Goal: Task Accomplishment & Management: Use online tool/utility

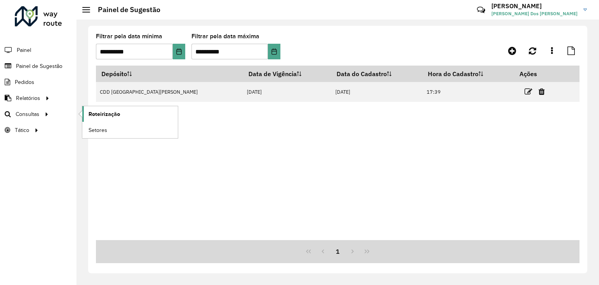
click at [93, 112] on span "Roteirização" at bounding box center [104, 114] width 32 height 8
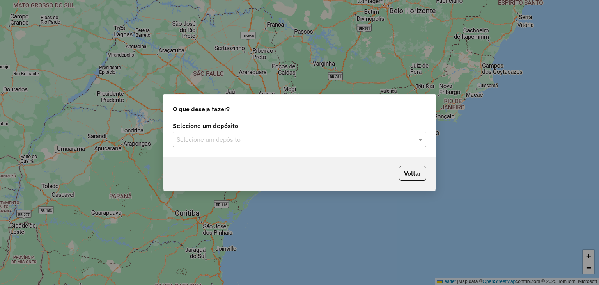
click at [271, 134] on div "Selecione um depósito" at bounding box center [299, 139] width 253 height 16
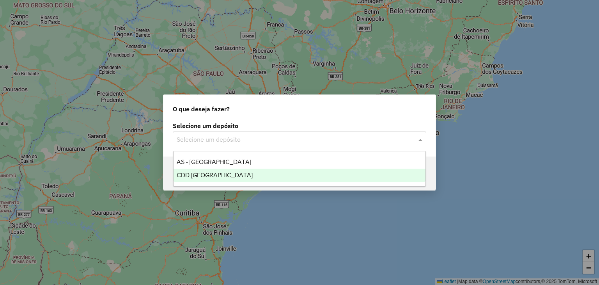
click at [246, 173] on div "CDD [GEOGRAPHIC_DATA]" at bounding box center [299, 174] width 252 height 13
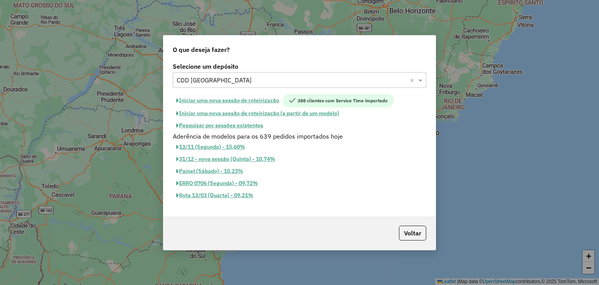
click at [218, 127] on button "Pesquisar por sessões existentes" at bounding box center [220, 125] width 94 height 12
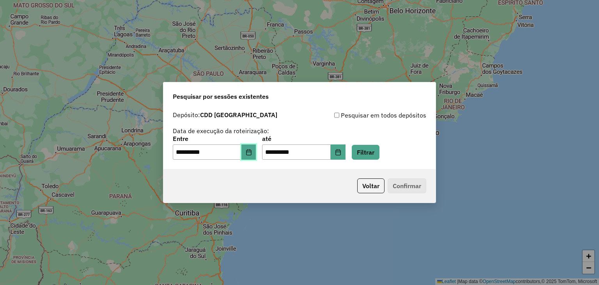
click at [250, 151] on button "Choose Date" at bounding box center [248, 152] width 15 height 16
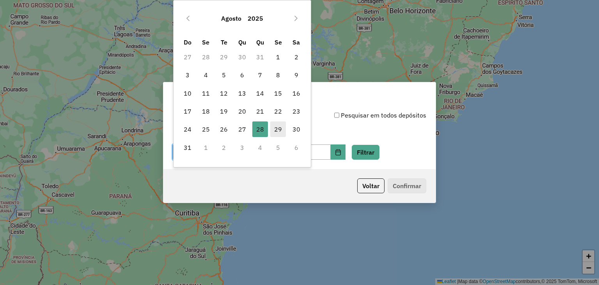
click at [276, 124] on span "29" at bounding box center [278, 129] width 16 height 16
type input "**********"
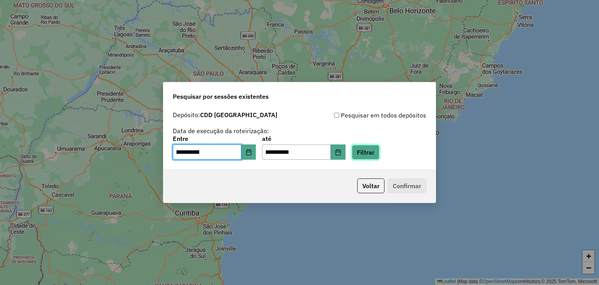
click at [376, 154] on button "Filtrar" at bounding box center [366, 152] width 28 height 15
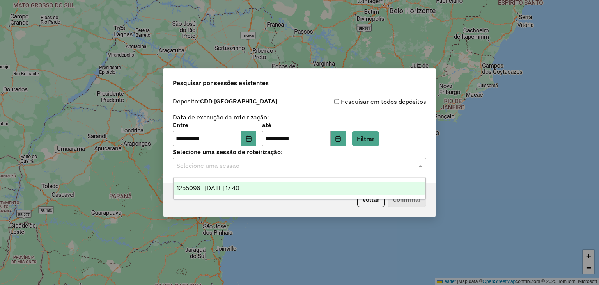
click at [254, 166] on input "text" at bounding box center [292, 165] width 230 height 9
click at [239, 186] on span "1255096 - 29/08/2025 17:40" at bounding box center [208, 187] width 63 height 7
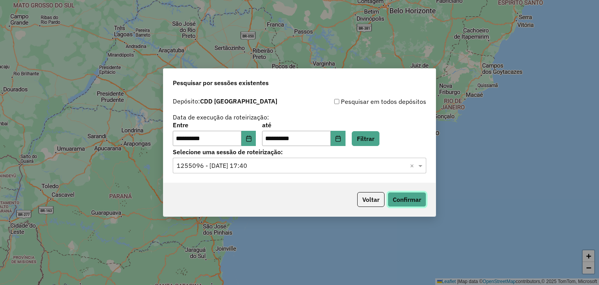
click at [407, 203] on button "Confirmar" at bounding box center [407, 199] width 39 height 15
click at [377, 136] on button "Filtrar" at bounding box center [366, 138] width 28 height 15
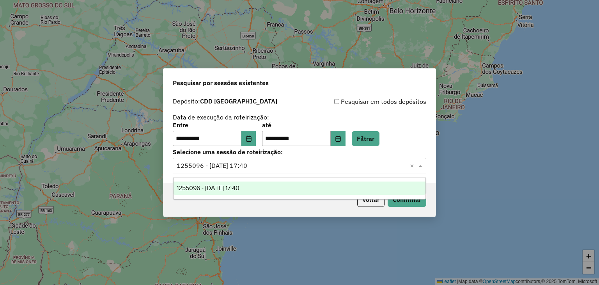
click at [287, 167] on input "text" at bounding box center [292, 165] width 230 height 9
click at [272, 192] on div "1255096 - 29/08/2025 17:40" at bounding box center [299, 187] width 252 height 13
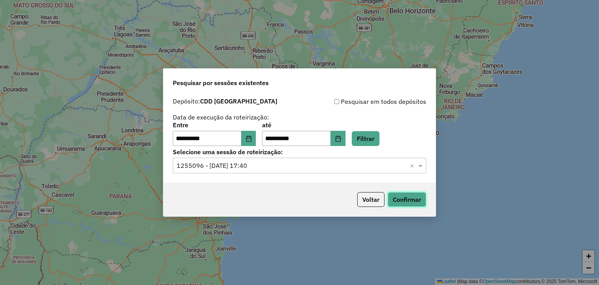
click at [391, 200] on button "Confirmar" at bounding box center [407, 199] width 39 height 15
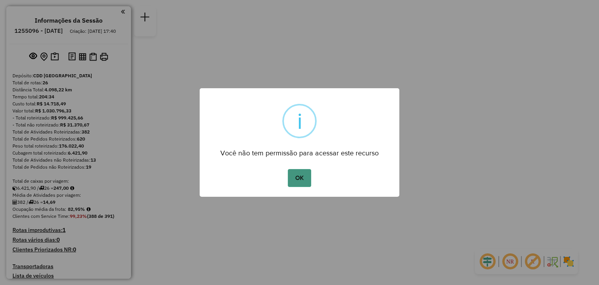
click at [294, 177] on button "OK" at bounding box center [299, 178] width 23 height 18
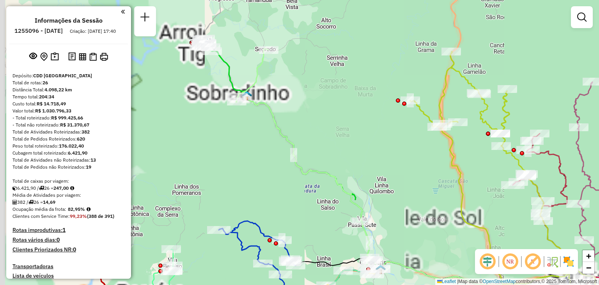
drag, startPoint x: 246, startPoint y: 69, endPoint x: 296, endPoint y: 114, distance: 67.9
click at [296, 114] on icon at bounding box center [308, 159] width 145 height 222
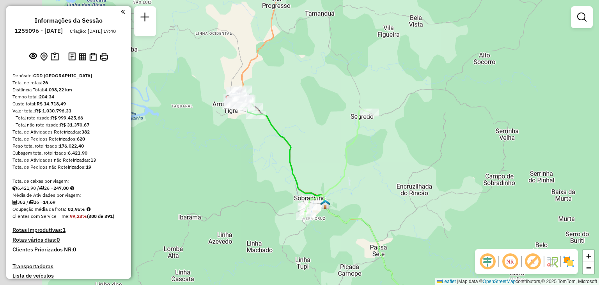
drag, startPoint x: 241, startPoint y: 67, endPoint x: 297, endPoint y: 129, distance: 83.6
click at [297, 129] on div "Janela de atendimento Grade de atendimento Capacidade Transportadoras Veículos …" at bounding box center [299, 142] width 599 height 285
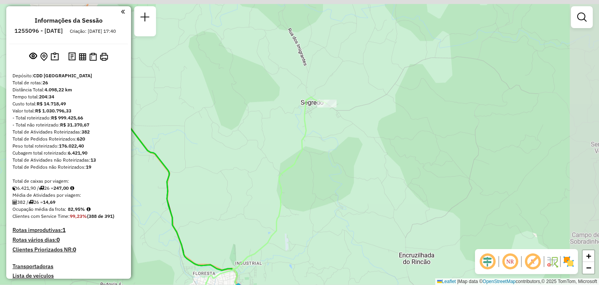
drag, startPoint x: 326, startPoint y: 100, endPoint x: 292, endPoint y: 198, distance: 103.6
click at [292, 198] on div "Janela de atendimento Grade de atendimento Capacidade Transportadoras Veículos …" at bounding box center [299, 142] width 599 height 285
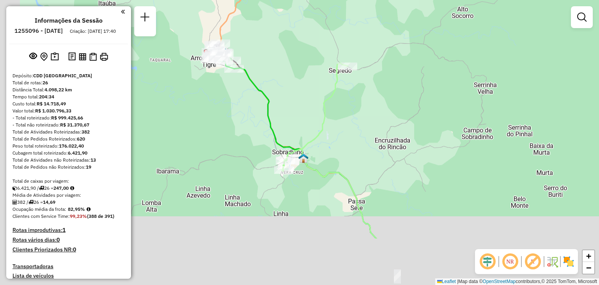
drag, startPoint x: 346, startPoint y: 192, endPoint x: 357, endPoint y: 152, distance: 41.9
click at [357, 153] on div "Janela de atendimento Grade de atendimento Capacidade Transportadoras Veículos …" at bounding box center [299, 142] width 599 height 285
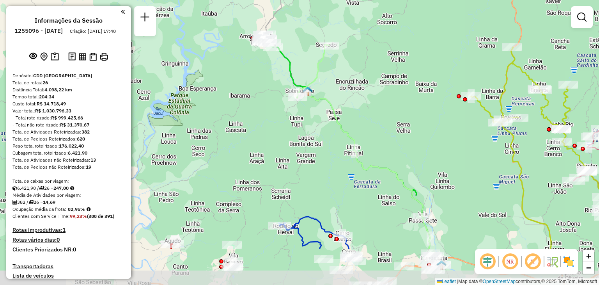
drag, startPoint x: 405, startPoint y: 195, endPoint x: 386, endPoint y: 135, distance: 62.3
click at [386, 136] on div "Janela de atendimento Grade de atendimento Capacidade Transportadoras Veículos …" at bounding box center [299, 142] width 599 height 285
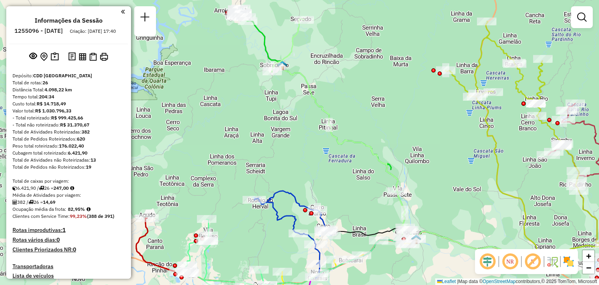
drag, startPoint x: 420, startPoint y: 191, endPoint x: 345, endPoint y: 120, distance: 102.9
click at [345, 120] on icon at bounding box center [432, 154] width 369 height 267
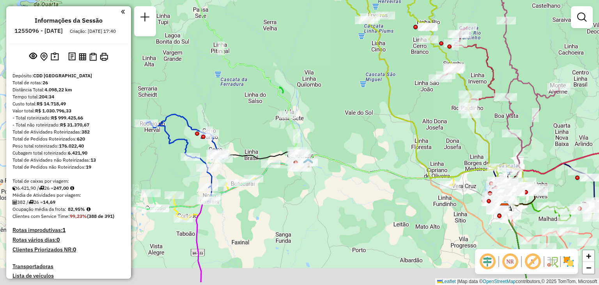
drag, startPoint x: 401, startPoint y: 163, endPoint x: 313, endPoint y: 113, distance: 100.2
click at [313, 113] on div "Janela de atendimento Grade de atendimento Capacidade Transportadoras Veículos …" at bounding box center [299, 142] width 599 height 285
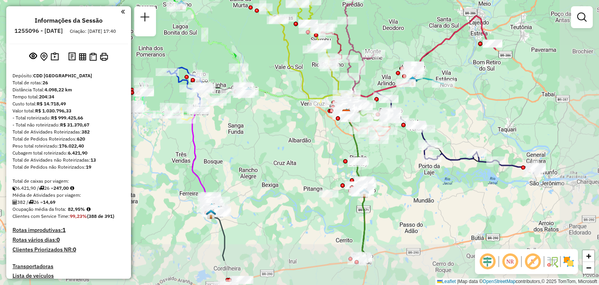
drag, startPoint x: 363, startPoint y: 191, endPoint x: 312, endPoint y: 139, distance: 72.5
click at [312, 143] on div "Janela de atendimento Grade de atendimento Capacidade Transportadoras Veículos …" at bounding box center [299, 142] width 599 height 285
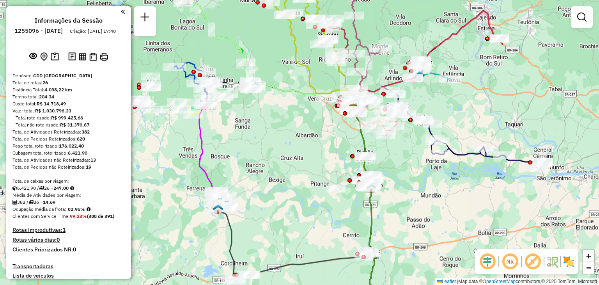
drag, startPoint x: 273, startPoint y: 230, endPoint x: 306, endPoint y: 216, distance: 35.7
click at [306, 216] on div "Janela de atendimento Grade de atendimento Capacidade Transportadoras Veículos …" at bounding box center [299, 142] width 599 height 285
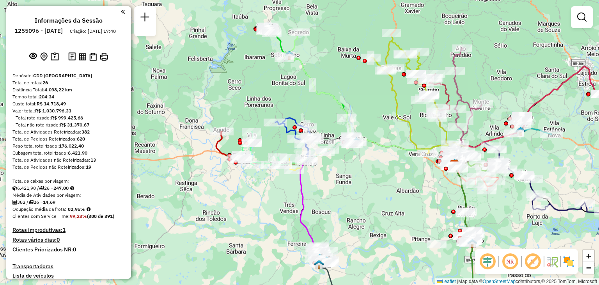
drag, startPoint x: 242, startPoint y: 128, endPoint x: 319, endPoint y: 194, distance: 101.5
click at [319, 194] on div "Janela de atendimento Grade de atendimento Capacidade Transportadoras Veículos …" at bounding box center [299, 142] width 599 height 285
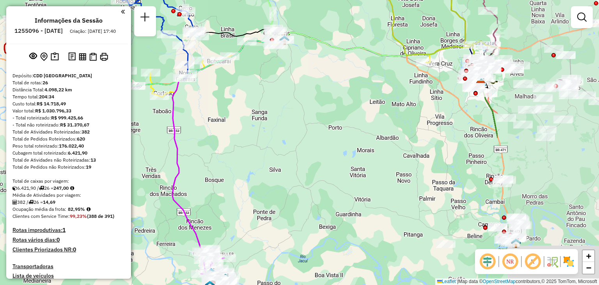
drag, startPoint x: 510, startPoint y: 166, endPoint x: 361, endPoint y: 147, distance: 149.8
click at [361, 147] on div "Janela de atendimento Grade de atendimento Capacidade Transportadoras Veículos …" at bounding box center [299, 142] width 599 height 285
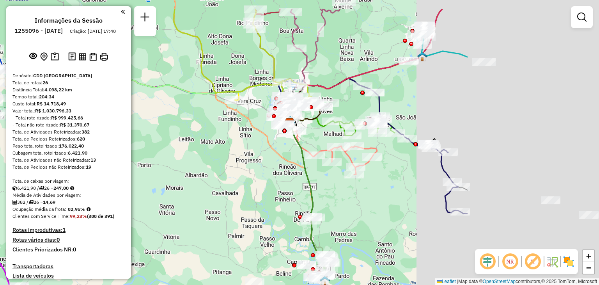
drag, startPoint x: 434, startPoint y: 156, endPoint x: 218, endPoint y: 202, distance: 220.4
click at [218, 202] on div "Janela de atendimento Grade de atendimento Capacidade Transportadoras Veículos …" at bounding box center [299, 142] width 599 height 285
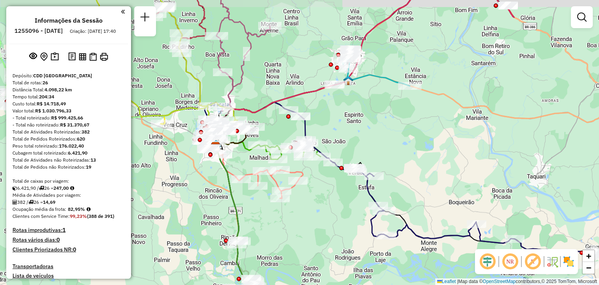
drag, startPoint x: 391, startPoint y: 180, endPoint x: 342, endPoint y: 196, distance: 52.1
click at [342, 196] on div "Janela de atendimento Grade de atendimento Capacidade Transportadoras Veículos …" at bounding box center [299, 142] width 599 height 285
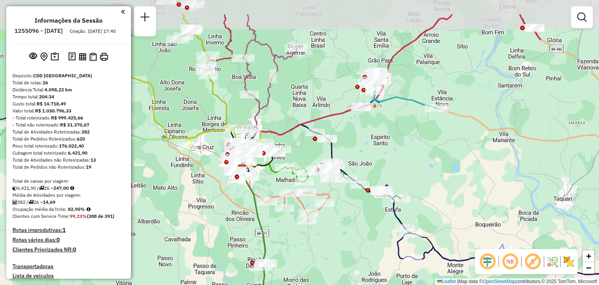
drag, startPoint x: 421, startPoint y: 105, endPoint x: 413, endPoint y: 140, distance: 36.0
click at [413, 140] on div "Janela de atendimento Grade de atendimento Capacidade Transportadoras Veículos …" at bounding box center [299, 142] width 599 height 285
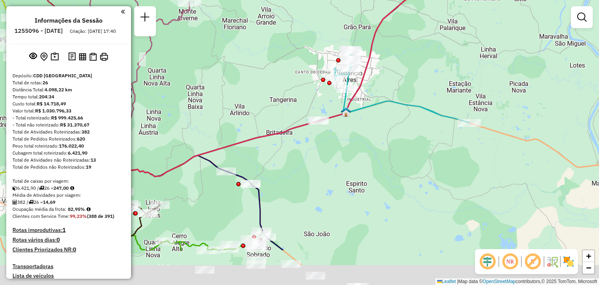
drag, startPoint x: 340, startPoint y: 215, endPoint x: 362, endPoint y: 140, distance: 78.5
click at [361, 142] on div "Janela de atendimento Grade de atendimento Capacidade Transportadoras Veículos …" at bounding box center [299, 142] width 599 height 285
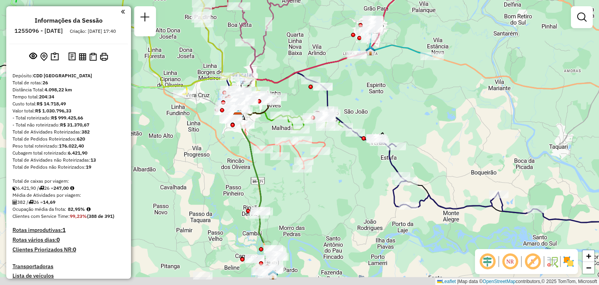
drag, startPoint x: 362, startPoint y: 180, endPoint x: 380, endPoint y: 109, distance: 73.7
click at [380, 109] on div "Janela de atendimento Grade de atendimento Capacidade Transportadoras Veículos …" at bounding box center [299, 142] width 599 height 285
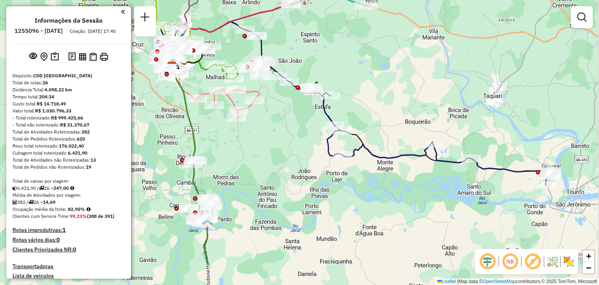
drag, startPoint x: 428, startPoint y: 168, endPoint x: 344, endPoint y: 108, distance: 103.1
click at [346, 111] on div "Janela de atendimento Grade de atendimento Capacidade Transportadoras Veículos …" at bounding box center [299, 142] width 599 height 285
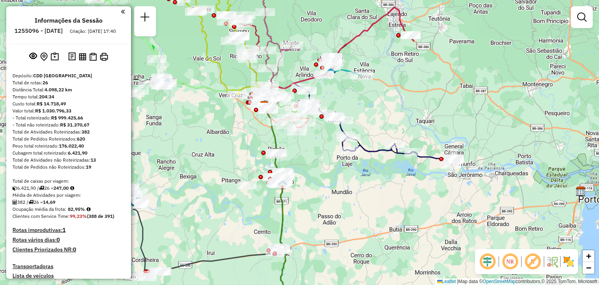
drag, startPoint x: 288, startPoint y: 159, endPoint x: 342, endPoint y: 184, distance: 58.8
click at [342, 184] on div "Janela de atendimento Grade de atendimento Capacidade Transportadoras Veículos …" at bounding box center [299, 142] width 599 height 285
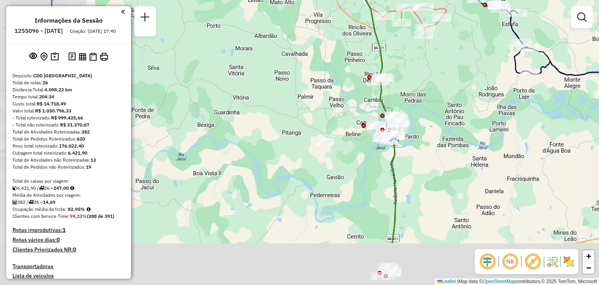
drag, startPoint x: 320, startPoint y: 206, endPoint x: 432, endPoint y: 132, distance: 134.4
click at [432, 132] on div "Janela de atendimento Grade de atendimento Capacidade Transportadoras Veículos …" at bounding box center [299, 142] width 599 height 285
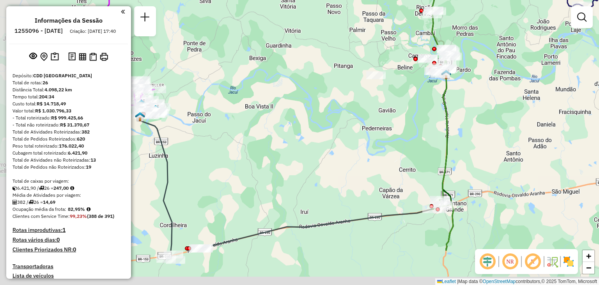
drag, startPoint x: 329, startPoint y: 199, endPoint x: 376, endPoint y: 132, distance: 81.8
click at [375, 133] on div "Janela de atendimento Grade de atendimento Capacidade Transportadoras Veículos …" at bounding box center [299, 142] width 599 height 285
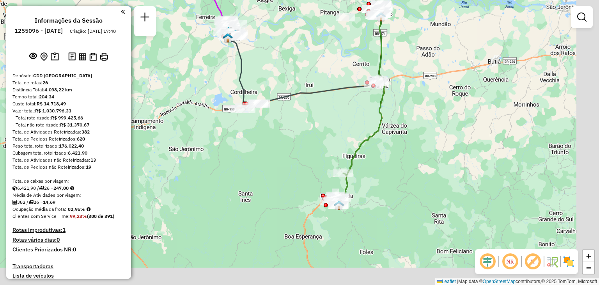
drag, startPoint x: 432, startPoint y: 211, endPoint x: 399, endPoint y: 110, distance: 106.3
click at [400, 110] on div "Janela de atendimento Grade de atendimento Capacidade Transportadoras Veículos …" at bounding box center [299, 142] width 599 height 285
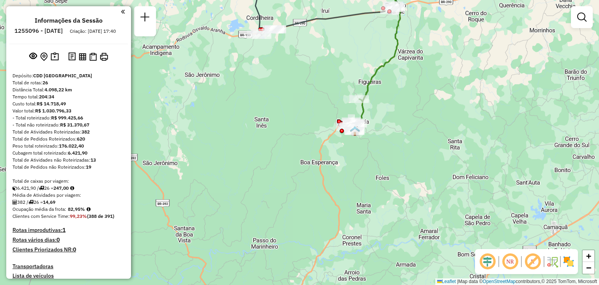
drag, startPoint x: 343, startPoint y: 216, endPoint x: 365, endPoint y: 147, distance: 72.2
click at [365, 148] on div "Janela de atendimento Grade de atendimento Capacidade Transportadoras Veículos …" at bounding box center [299, 142] width 599 height 285
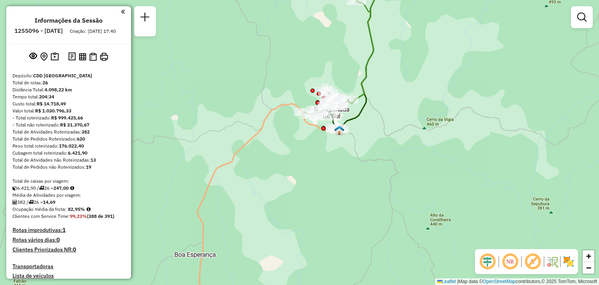
drag, startPoint x: 346, startPoint y: 27, endPoint x: 341, endPoint y: 44, distance: 17.6
click at [341, 44] on div "Janela de atendimento Grade de atendimento Capacidade Transportadoras Veículos …" at bounding box center [299, 142] width 599 height 285
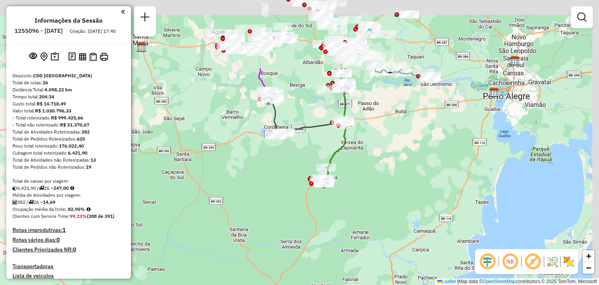
drag, startPoint x: 398, startPoint y: 41, endPoint x: 364, endPoint y: 139, distance: 103.4
click at [359, 152] on div "Janela de atendimento Grade de atendimento Capacidade Transportadoras Veículos …" at bounding box center [299, 142] width 599 height 285
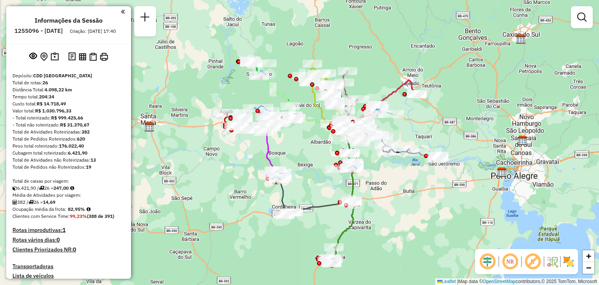
drag, startPoint x: 363, startPoint y: 106, endPoint x: 380, endPoint y: 178, distance: 74.2
click at [380, 178] on div "Janela de atendimento Grade de atendimento Capacidade Transportadoras Veículos …" at bounding box center [299, 142] width 599 height 285
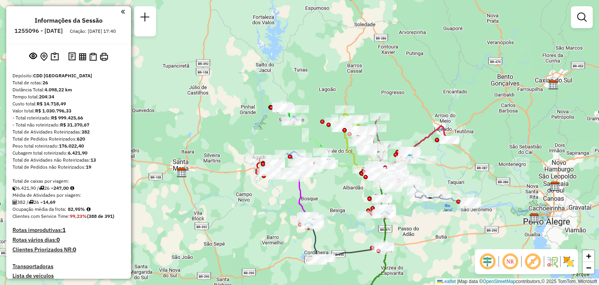
drag, startPoint x: 411, startPoint y: 113, endPoint x: 439, endPoint y: 152, distance: 48.5
click at [439, 152] on div "Janela de atendimento Grade de atendimento Capacidade Transportadoras Veículos …" at bounding box center [299, 142] width 599 height 285
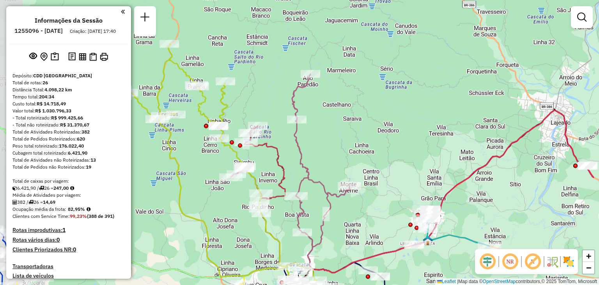
drag, startPoint x: 265, startPoint y: 71, endPoint x: 313, endPoint y: 138, distance: 82.6
click at [313, 138] on div "Janela de atendimento Grade de atendimento Capacidade Transportadoras Veículos …" at bounding box center [299, 142] width 599 height 285
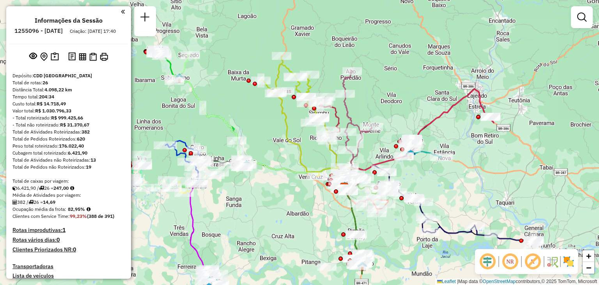
drag, startPoint x: 388, startPoint y: 166, endPoint x: 409, endPoint y: 96, distance: 74.0
click at [409, 96] on div "Janela de atendimento Grade de atendimento Capacidade Transportadoras Veículos …" at bounding box center [299, 142] width 599 height 285
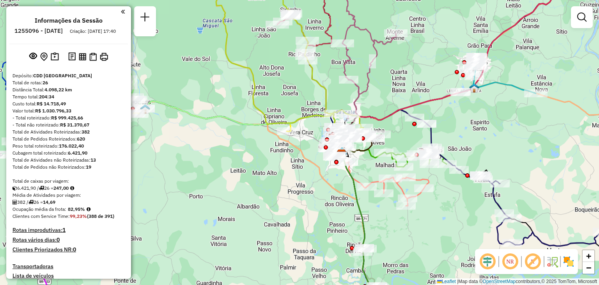
drag, startPoint x: 410, startPoint y: 142, endPoint x: 471, endPoint y: 127, distance: 63.1
click at [473, 127] on div "Janela de atendimento Grade de atendimento Capacidade Transportadoras Veículos …" at bounding box center [299, 142] width 599 height 285
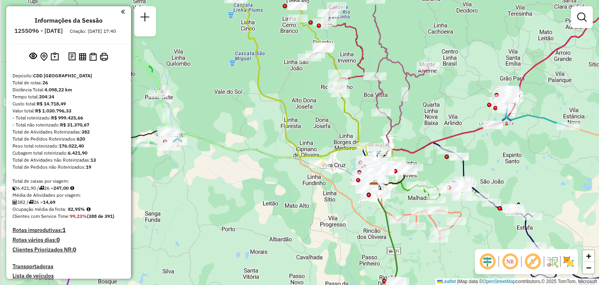
drag, startPoint x: 388, startPoint y: 105, endPoint x: 423, endPoint y: 141, distance: 50.7
click at [423, 141] on div "Janela de atendimento Grade de atendimento Capacidade Transportadoras Veículos …" at bounding box center [299, 142] width 599 height 285
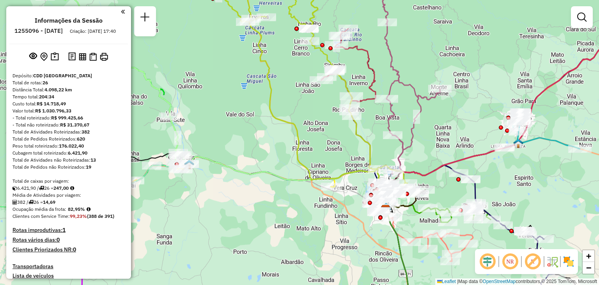
drag, startPoint x: 365, startPoint y: 111, endPoint x: 385, endPoint y: 155, distance: 48.1
click at [385, 155] on div "Janela de atendimento Grade de atendimento Capacidade Transportadoras Veículos …" at bounding box center [299, 142] width 599 height 285
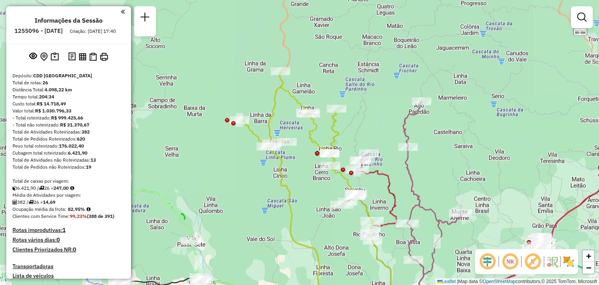
drag, startPoint x: 291, startPoint y: 78, endPoint x: 297, endPoint y: 173, distance: 95.3
click at [297, 173] on div "Janela de atendimento Grade de atendimento Capacidade Transportadoras Veículos …" at bounding box center [299, 142] width 599 height 285
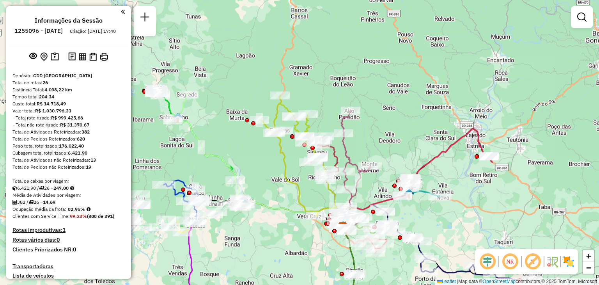
drag, startPoint x: 302, startPoint y: 209, endPoint x: 269, endPoint y: 122, distance: 92.7
click at [269, 122] on icon at bounding box center [307, 155] width 94 height 120
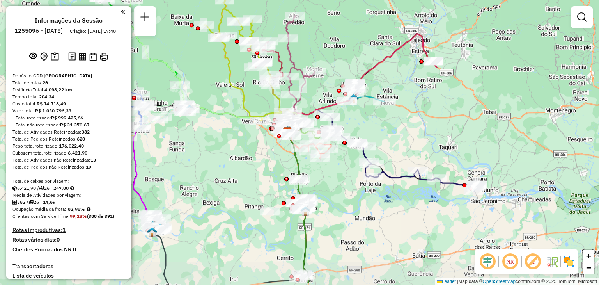
drag, startPoint x: 301, startPoint y: 184, endPoint x: 271, endPoint y: 154, distance: 42.2
click at [271, 154] on div "Janela de atendimento Grade de atendimento Capacidade Transportadoras Veículos …" at bounding box center [299, 142] width 599 height 285
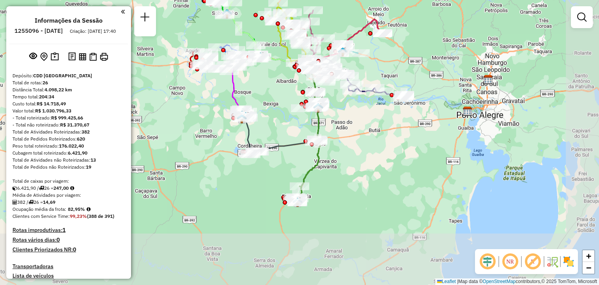
drag, startPoint x: 382, startPoint y: 172, endPoint x: 347, endPoint y: 110, distance: 72.0
click at [347, 110] on div "Janela de atendimento Grade de atendimento Capacidade Transportadoras Veículos …" at bounding box center [299, 142] width 599 height 285
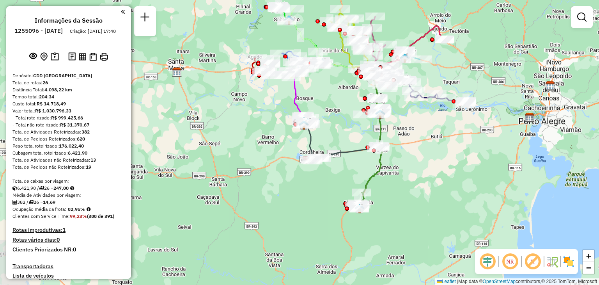
drag, startPoint x: 277, startPoint y: 128, endPoint x: 340, endPoint y: 136, distance: 63.2
click at [340, 136] on div "Janela de atendimento Grade de atendimento Capacidade Transportadoras Veículos …" at bounding box center [299, 142] width 599 height 285
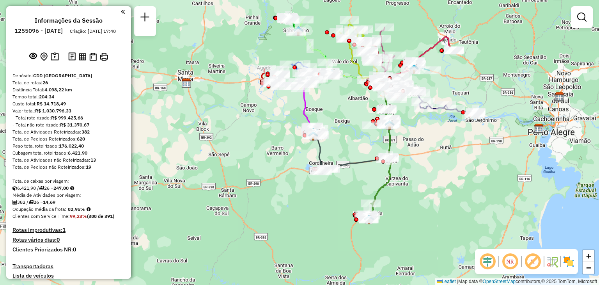
click at [357, 158] on div "Janela de atendimento Grade de atendimento Capacidade Transportadoras Veículos …" at bounding box center [299, 142] width 599 height 285
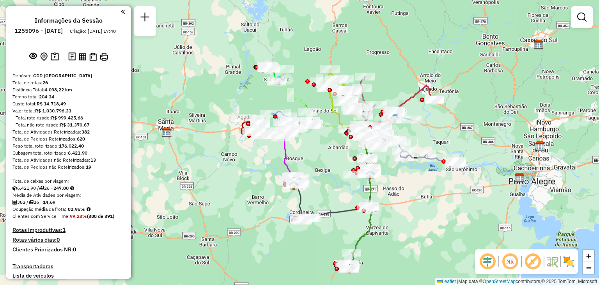
drag, startPoint x: 403, startPoint y: 110, endPoint x: 382, endPoint y: 158, distance: 52.5
click at [382, 158] on div "Janela de atendimento Grade de atendimento Capacidade Transportadoras Veículos …" at bounding box center [299, 142] width 599 height 285
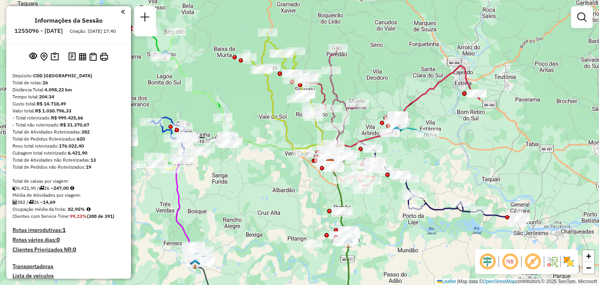
click at [449, 108] on div "Janela de atendimento Grade de atendimento Capacidade Transportadoras Veículos …" at bounding box center [299, 142] width 599 height 285
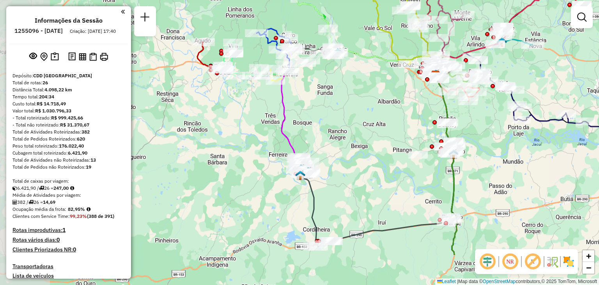
drag, startPoint x: 292, startPoint y: 219, endPoint x: 346, endPoint y: 167, distance: 74.7
click at [346, 167] on div "Janela de atendimento Grade de atendimento Capacidade Transportadoras Veículos …" at bounding box center [299, 142] width 599 height 285
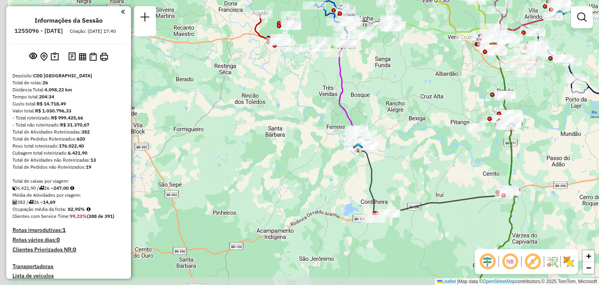
drag, startPoint x: 337, startPoint y: 165, endPoint x: 389, endPoint y: 138, distance: 58.6
click at [389, 138] on div "Janela de atendimento Grade de atendimento Capacidade Transportadoras Veículos …" at bounding box center [299, 142] width 599 height 285
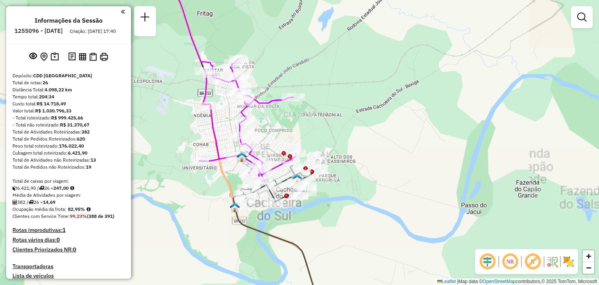
drag, startPoint x: 307, startPoint y: 125, endPoint x: 359, endPoint y: 143, distance: 55.2
click at [359, 141] on div "Janela de atendimento Grade de atendimento Capacidade Transportadoras Veículos …" at bounding box center [299, 142] width 599 height 285
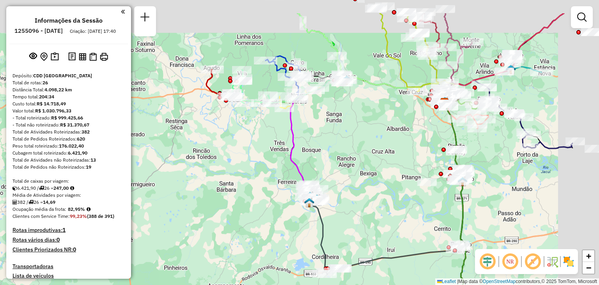
drag, startPoint x: 456, startPoint y: 142, endPoint x: 365, endPoint y: 184, distance: 100.5
click at [365, 184] on div "Janela de atendimento Grade de atendimento Capacidade Transportadoras Veículos …" at bounding box center [299, 142] width 599 height 285
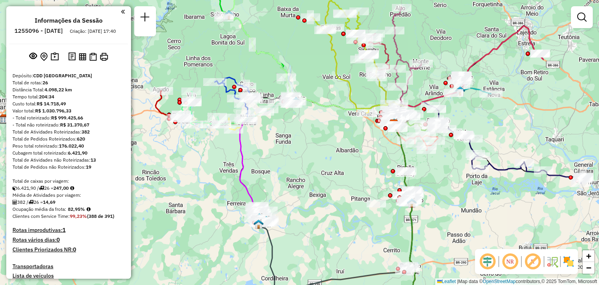
drag, startPoint x: 338, startPoint y: 105, endPoint x: 293, endPoint y: 126, distance: 49.6
click at [293, 126] on div "Janela de atendimento Grade de atendimento Capacidade Transportadoras Veículos …" at bounding box center [299, 142] width 599 height 285
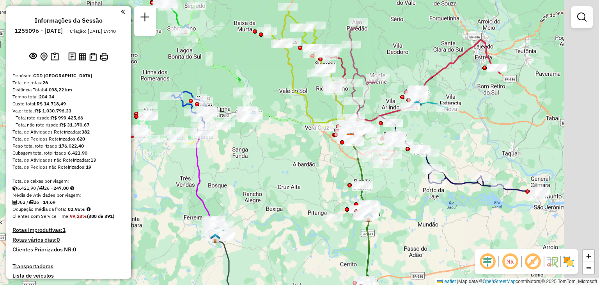
drag, startPoint x: 384, startPoint y: 144, endPoint x: 336, endPoint y: 159, distance: 49.9
click at [336, 159] on div "Janela de atendimento Grade de atendimento Capacidade Transportadoras Veículos …" at bounding box center [299, 142] width 599 height 285
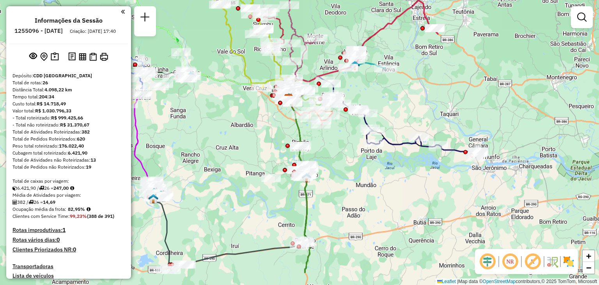
drag, startPoint x: 453, startPoint y: 221, endPoint x: 395, endPoint y: 181, distance: 71.4
click at [395, 181] on div "Janela de atendimento Grade de atendimento Capacidade Transportadoras Veículos …" at bounding box center [299, 142] width 599 height 285
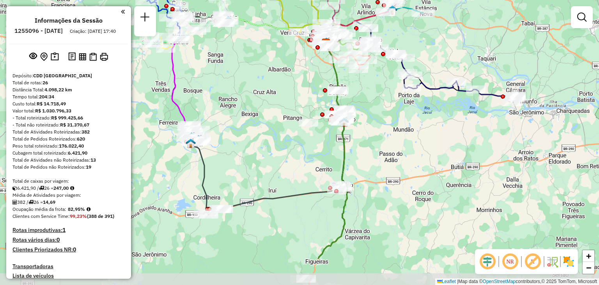
drag, startPoint x: 337, startPoint y: 159, endPoint x: 376, endPoint y: 105, distance: 66.8
click at [376, 105] on div "Janela de atendimento Grade de atendimento Capacidade Transportadoras Veículos …" at bounding box center [299, 142] width 599 height 285
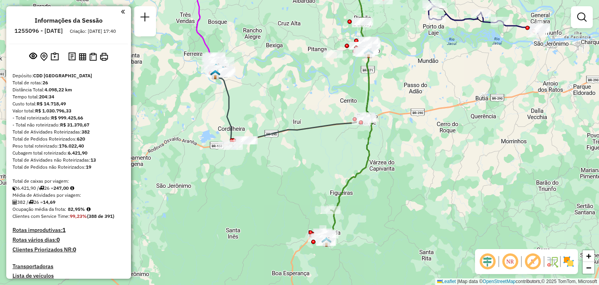
drag, startPoint x: 361, startPoint y: 198, endPoint x: 384, endPoint y: 131, distance: 71.8
click at [384, 131] on div "Janela de atendimento Grade de atendimento Capacidade Transportadoras Veículos …" at bounding box center [299, 142] width 599 height 285
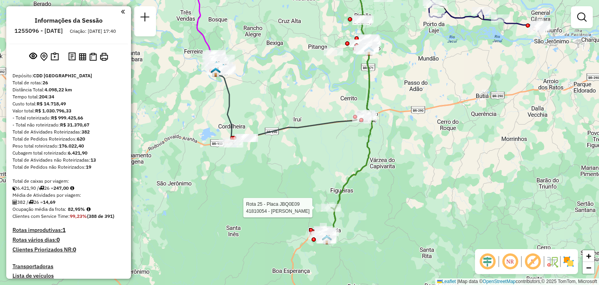
select select "**********"
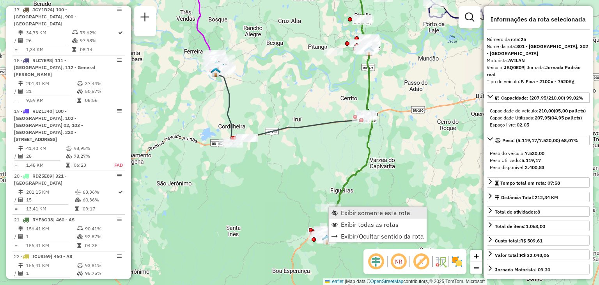
scroll to position [1302, 0]
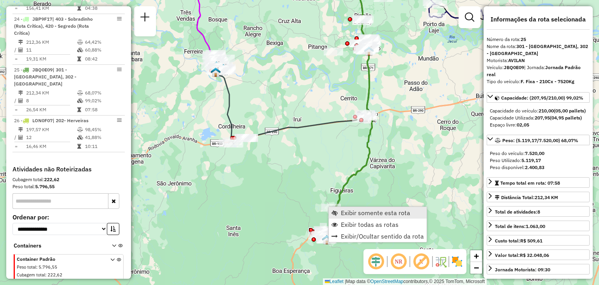
click at [349, 207] on link "Exibir somente esta rota" at bounding box center [378, 213] width 98 height 12
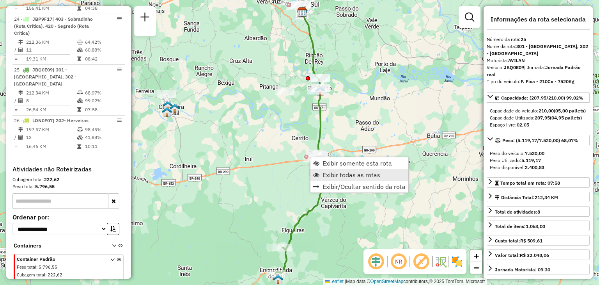
click at [329, 174] on span "Exibir todas as rotas" at bounding box center [351, 175] width 58 height 6
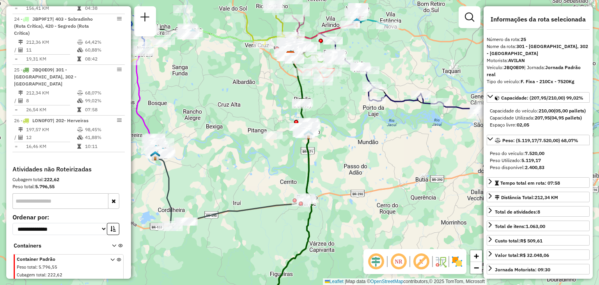
drag, startPoint x: 344, startPoint y: 136, endPoint x: 332, endPoint y: 181, distance: 46.8
click at [332, 181] on div "Janela de atendimento Grade de atendimento Capacidade Transportadoras Veículos …" at bounding box center [299, 142] width 599 height 285
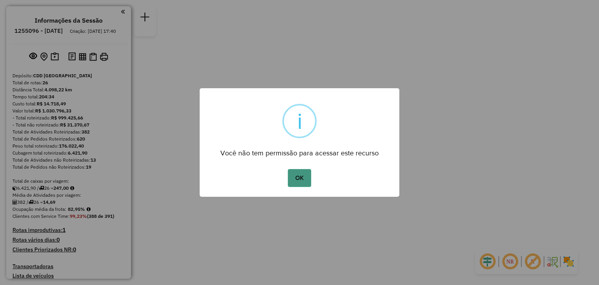
click at [301, 178] on button "OK" at bounding box center [299, 178] width 23 height 18
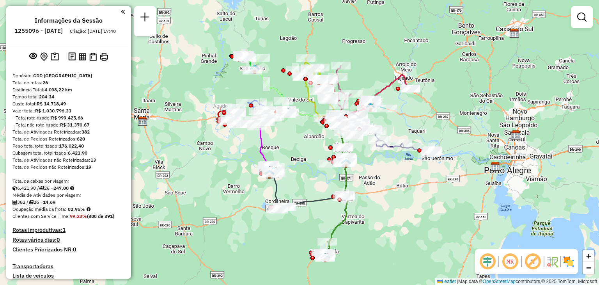
drag, startPoint x: 342, startPoint y: 196, endPoint x: 379, endPoint y: 166, distance: 47.9
click at [379, 166] on div "Janela de atendimento Grade de atendimento Capacidade Transportadoras Veículos …" at bounding box center [299, 142] width 599 height 285
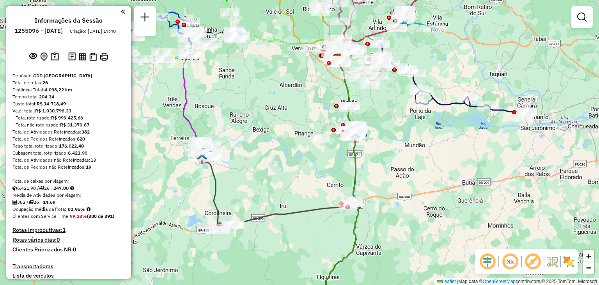
drag, startPoint x: 343, startPoint y: 137, endPoint x: 382, endPoint y: 113, distance: 45.7
click at [382, 113] on div "Janela de atendimento Grade de atendimento Capacidade Transportadoras Veículos …" at bounding box center [299, 142] width 599 height 285
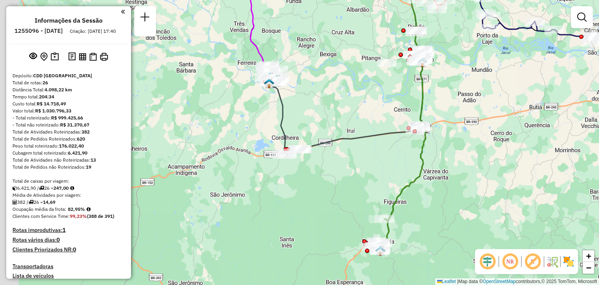
drag, startPoint x: 367, startPoint y: 164, endPoint x: 420, endPoint y: 92, distance: 89.0
click at [420, 93] on icon at bounding box center [401, 152] width 48 height 185
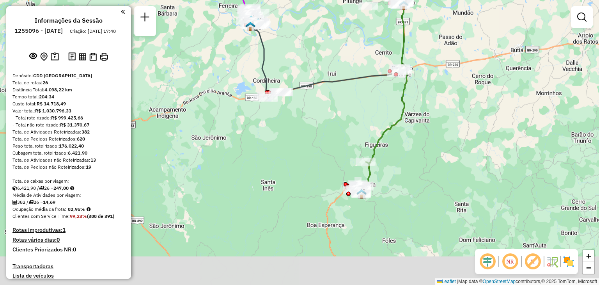
drag, startPoint x: 399, startPoint y: 186, endPoint x: 380, endPoint y: 134, distance: 55.6
click at [381, 134] on icon at bounding box center [383, 95] width 48 height 185
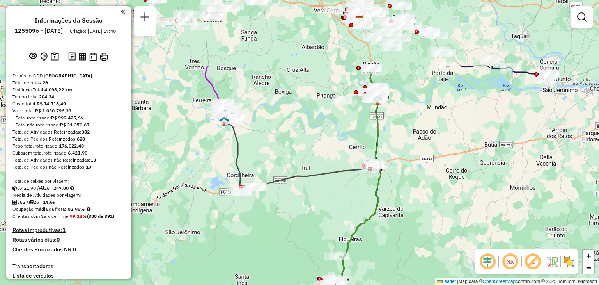
drag, startPoint x: 346, startPoint y: 108, endPoint x: 330, endPoint y: 209, distance: 102.2
click at [332, 214] on div "Janela de atendimento Grade de atendimento Capacidade Transportadoras Veículos …" at bounding box center [299, 142] width 599 height 285
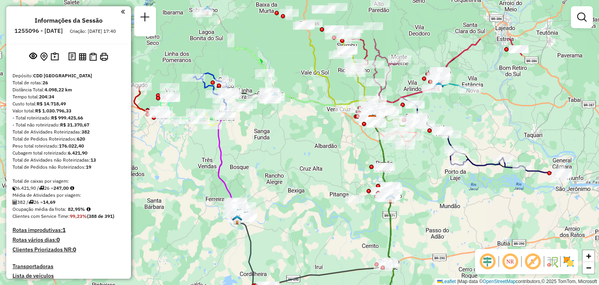
drag, startPoint x: 311, startPoint y: 74, endPoint x: 310, endPoint y: 145, distance: 71.0
click at [317, 143] on div "Janela de atendimento Grade de atendimento Capacidade Transportadoras Veículos …" at bounding box center [299, 142] width 599 height 285
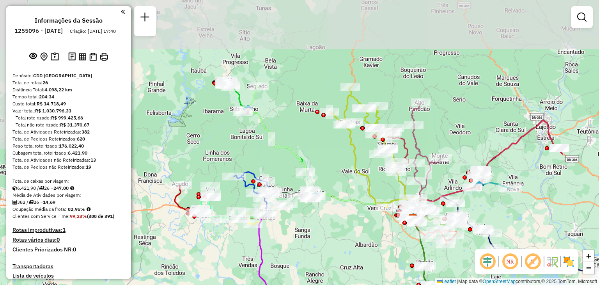
drag, startPoint x: 436, startPoint y: 49, endPoint x: 476, endPoint y: 132, distance: 92.3
click at [476, 132] on div "Janela de atendimento Grade de atendimento Capacidade Transportadoras Veículos …" at bounding box center [299, 142] width 599 height 285
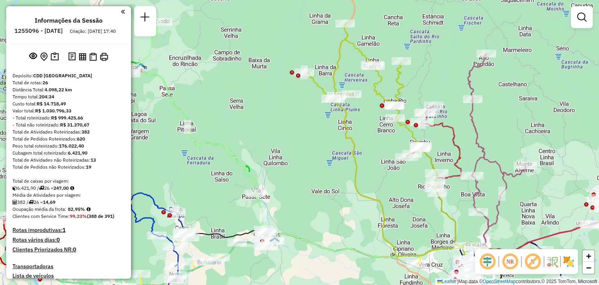
drag, startPoint x: 265, startPoint y: 116, endPoint x: 417, endPoint y: 198, distance: 172.4
click at [417, 198] on div "Janela de atendimento Grade de atendimento Capacidade Transportadoras Veículos …" at bounding box center [299, 142] width 599 height 285
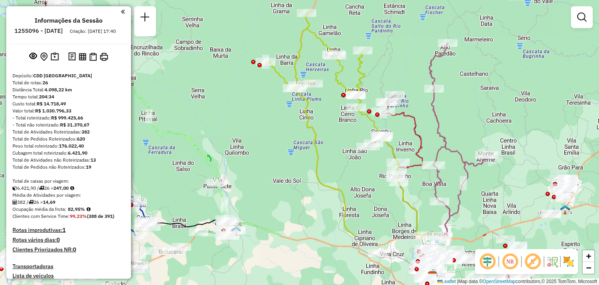
drag, startPoint x: 402, startPoint y: 194, endPoint x: 228, endPoint y: 111, distance: 192.9
click at [223, 110] on div "Janela de atendimento Grade de atendimento Capacidade Transportadoras Veículos …" at bounding box center [299, 142] width 599 height 285
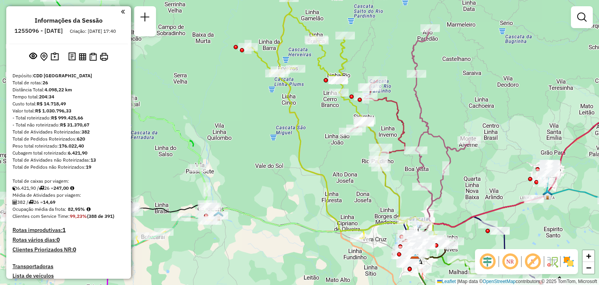
drag, startPoint x: 359, startPoint y: 191, endPoint x: 287, endPoint y: 137, distance: 90.4
click at [285, 139] on div "Janela de atendimento Grade de atendimento Capacidade Transportadoras Veículos …" at bounding box center [299, 142] width 599 height 285
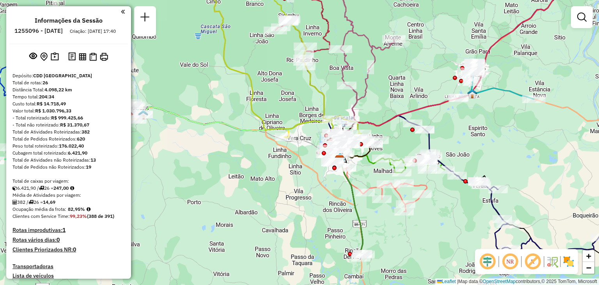
drag, startPoint x: 417, startPoint y: 190, endPoint x: 399, endPoint y: 140, distance: 52.9
click at [405, 131] on div "Janela de atendimento Grade de atendimento Capacidade Transportadoras Veículos …" at bounding box center [299, 142] width 599 height 285
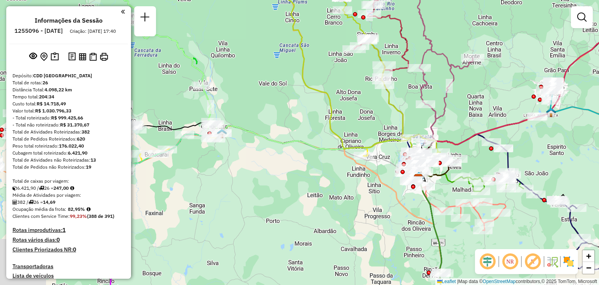
drag, startPoint x: 287, startPoint y: 178, endPoint x: 384, endPoint y: 200, distance: 98.7
click at [384, 200] on div "Janela de atendimento Grade de atendimento Capacidade Transportadoras Veículos …" at bounding box center [299, 142] width 599 height 285
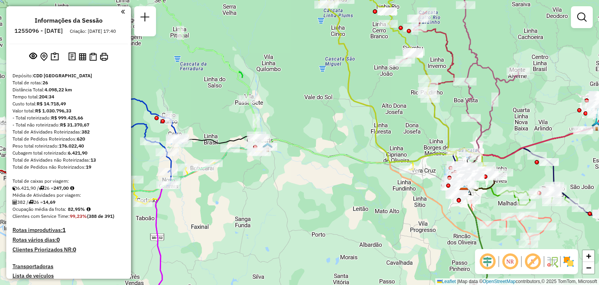
drag, startPoint x: 280, startPoint y: 181, endPoint x: 308, endPoint y: 191, distance: 29.7
click at [309, 191] on div "Janela de atendimento Grade de atendimento Capacidade Transportadoras Veículos …" at bounding box center [299, 142] width 599 height 285
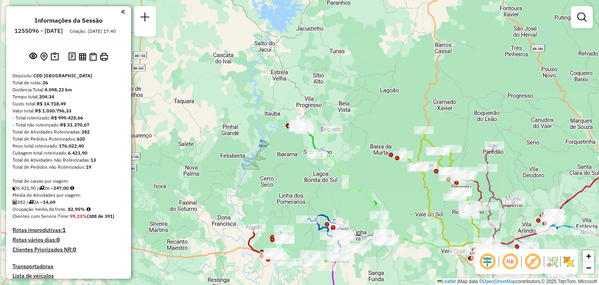
drag, startPoint x: 270, startPoint y: 84, endPoint x: 355, endPoint y: 145, distance: 104.7
click at [370, 156] on div "Janela de atendimento Grade de atendimento Capacidade Transportadoras Veículos …" at bounding box center [299, 142] width 599 height 285
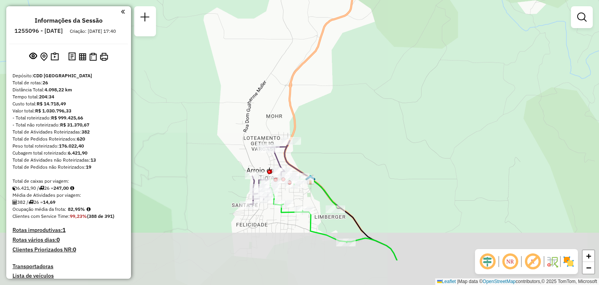
drag, startPoint x: 281, startPoint y: 191, endPoint x: 346, endPoint y: 138, distance: 83.7
click at [346, 138] on div "Janela de atendimento Grade de atendimento Capacidade Transportadoras Veículos …" at bounding box center [299, 142] width 599 height 285
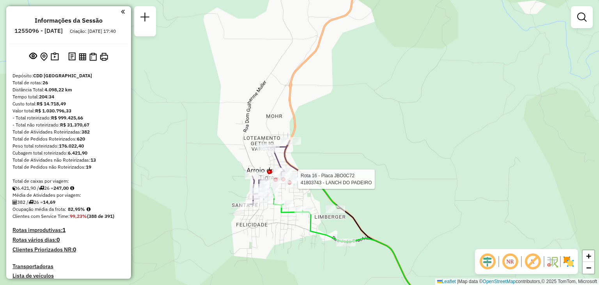
select select "**********"
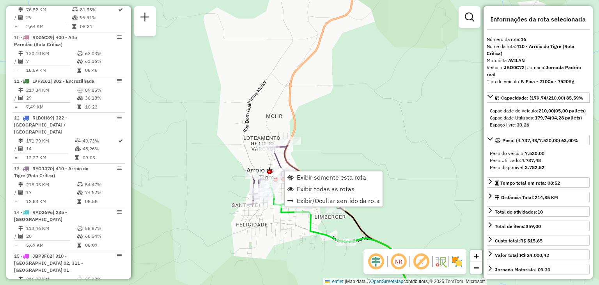
scroll to position [931, 0]
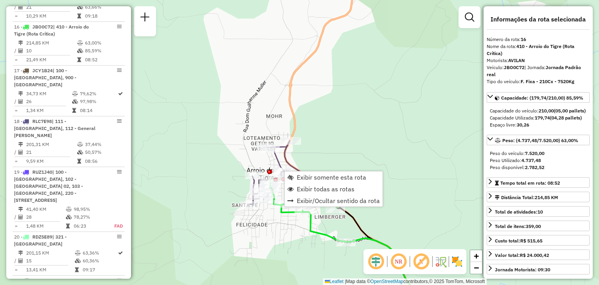
click at [336, 152] on div "Janela de atendimento Grade de atendimento Capacidade Transportadoras Veículos …" at bounding box center [299, 142] width 599 height 285
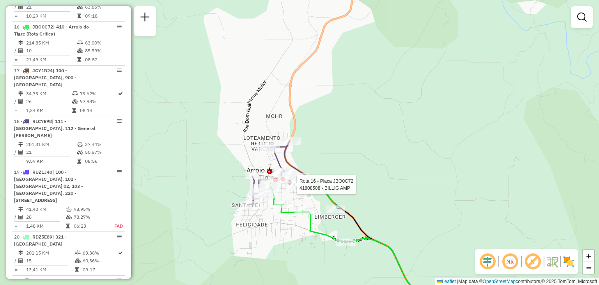
select select "**********"
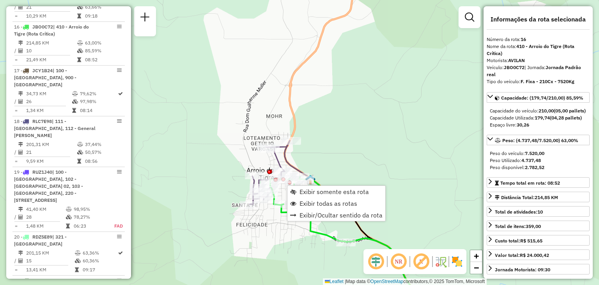
click at [383, 174] on div "Janela de atendimento Grade de atendimento Capacidade Transportadoras Veículos …" at bounding box center [299, 142] width 599 height 285
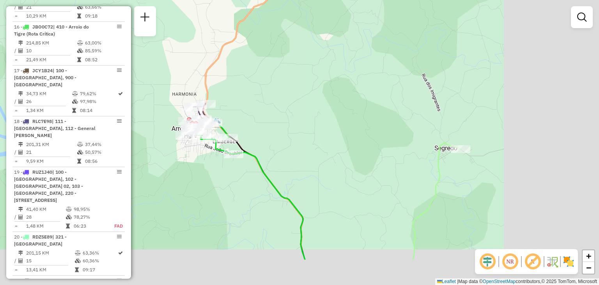
drag, startPoint x: 403, startPoint y: 199, endPoint x: 253, endPoint y: 137, distance: 162.9
click at [254, 135] on div "Janela de atendimento Grade de atendimento Capacidade Transportadoras Veículos …" at bounding box center [299, 142] width 599 height 285
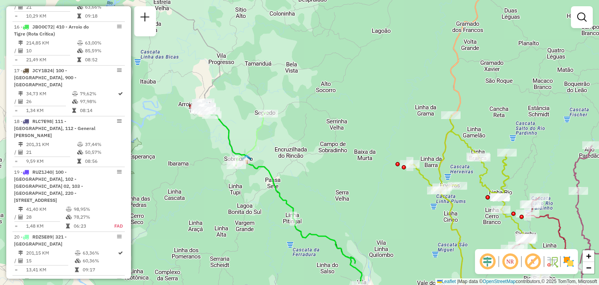
drag, startPoint x: 368, startPoint y: 192, endPoint x: 275, endPoint y: 132, distance: 111.1
click at [275, 132] on div "Janela de atendimento Grade de atendimento Capacidade Transportadoras Veículos …" at bounding box center [299, 142] width 599 height 285
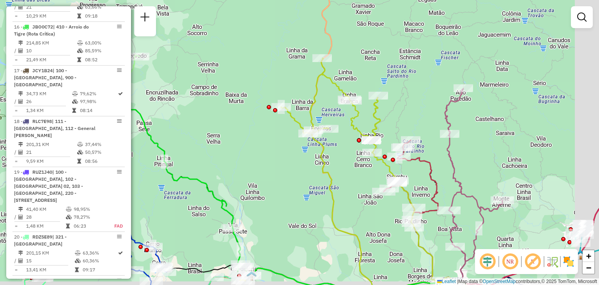
drag, startPoint x: 529, startPoint y: 127, endPoint x: 459, endPoint y: 123, distance: 70.7
click at [459, 123] on div "Janela de atendimento Grade de atendimento Capacidade Transportadoras Veículos …" at bounding box center [299, 142] width 599 height 285
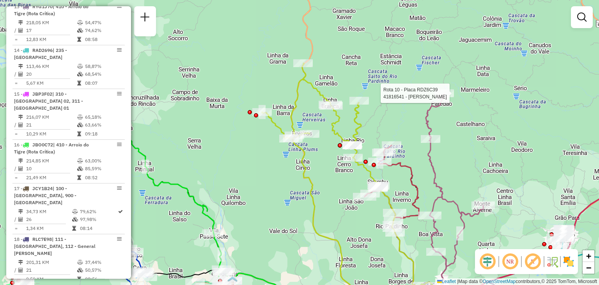
select select "**********"
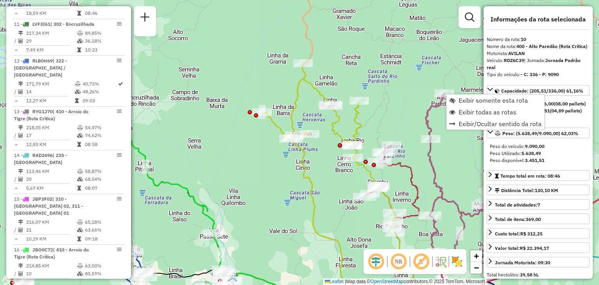
scroll to position [670, 0]
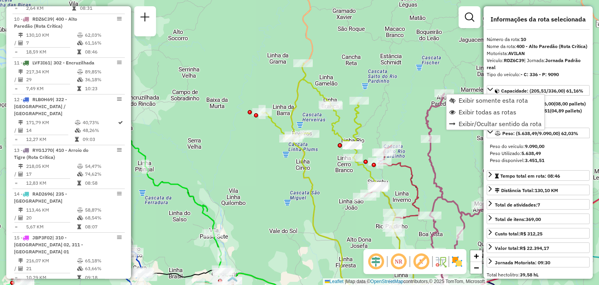
click at [452, 144] on div "Janela de atendimento Grade de atendimento Capacidade Transportadoras Veículos …" at bounding box center [299, 142] width 599 height 285
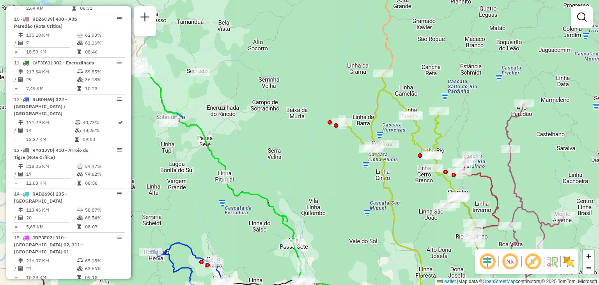
drag, startPoint x: 333, startPoint y: 192, endPoint x: 416, endPoint y: 202, distance: 83.3
click at [416, 202] on div "Janela de atendimento Grade de atendimento Capacidade Transportadoras Veículos …" at bounding box center [299, 142] width 599 height 285
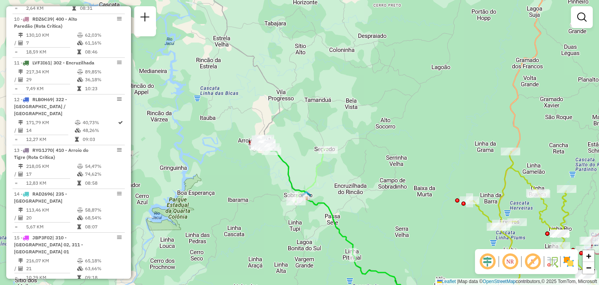
drag, startPoint x: 294, startPoint y: 141, endPoint x: 421, endPoint y: 221, distance: 149.8
click at [423, 223] on div "Janela de atendimento Grade de atendimento Capacidade Transportadoras Veículos …" at bounding box center [299, 142] width 599 height 285
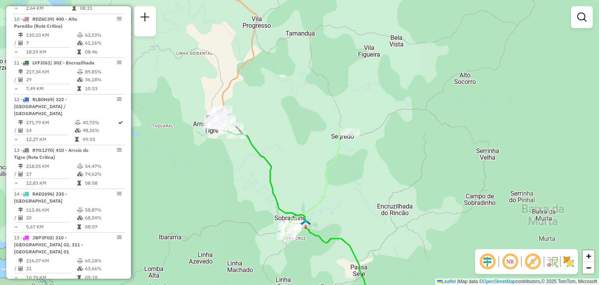
drag, startPoint x: 274, startPoint y: 154, endPoint x: 353, endPoint y: 179, distance: 83.2
click at [353, 179] on div "Janela de atendimento Grade de atendimento Capacidade Transportadoras Veículos …" at bounding box center [299, 142] width 599 height 285
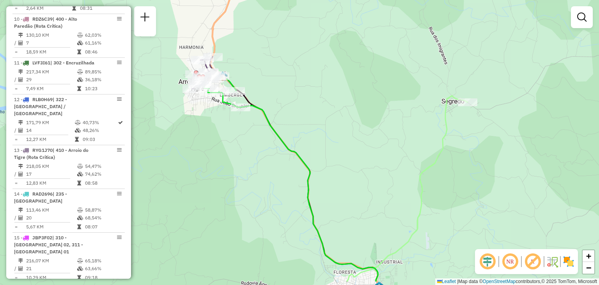
drag, startPoint x: 474, startPoint y: 221, endPoint x: 291, endPoint y: 122, distance: 208.3
click at [316, 128] on div "Janela de atendimento Grade de atendimento Capacidade Transportadoras Veículos …" at bounding box center [299, 142] width 599 height 285
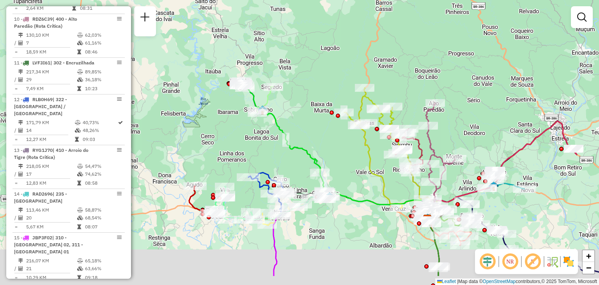
drag, startPoint x: 368, startPoint y: 202, endPoint x: 331, endPoint y: 134, distance: 76.9
click at [331, 134] on div "Janela de atendimento Grade de atendimento Capacidade Transportadoras Veículos …" at bounding box center [299, 142] width 599 height 285
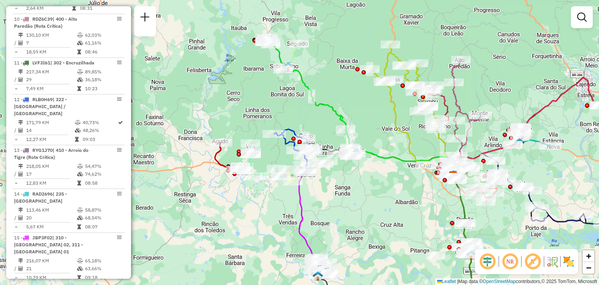
drag, startPoint x: 320, startPoint y: 204, endPoint x: 370, endPoint y: 182, distance: 54.5
click at [370, 182] on div "Janela de atendimento Grade de atendimento Capacidade Transportadoras Veículos …" at bounding box center [299, 142] width 599 height 285
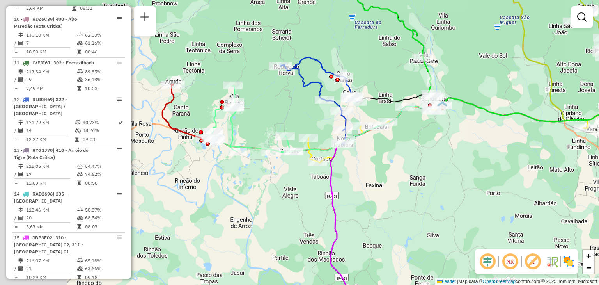
drag, startPoint x: 282, startPoint y: 156, endPoint x: 359, endPoint y: 161, distance: 76.5
click at [364, 158] on div "Janela de atendimento Grade de atendimento Capacidade Transportadoras Veículos …" at bounding box center [299, 142] width 599 height 285
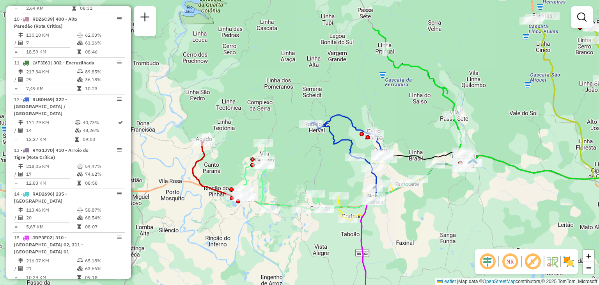
drag, startPoint x: 308, startPoint y: 100, endPoint x: 345, endPoint y: 163, distance: 72.8
click at [342, 161] on div "Janela de atendimento Grade de atendimento Capacidade Transportadoras Veículos …" at bounding box center [299, 142] width 599 height 285
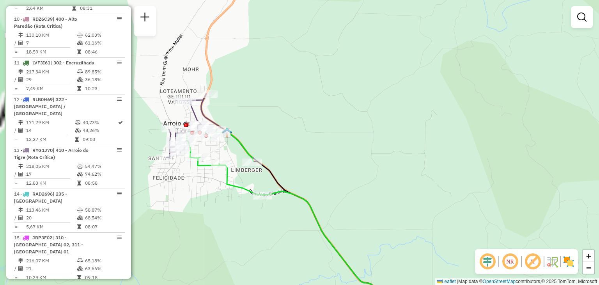
drag, startPoint x: 242, startPoint y: 108, endPoint x: 364, endPoint y: 137, distance: 125.1
click at [364, 137] on div "Janela de atendimento Grade de atendimento Capacidade Transportadoras Veículos …" at bounding box center [299, 142] width 599 height 285
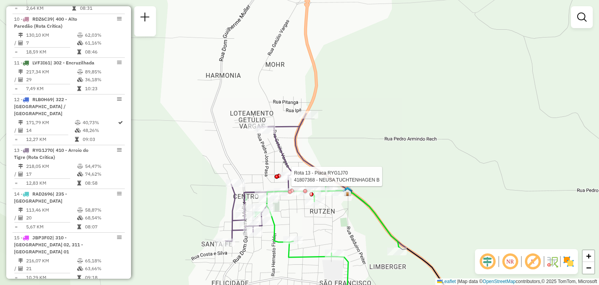
select select "**********"
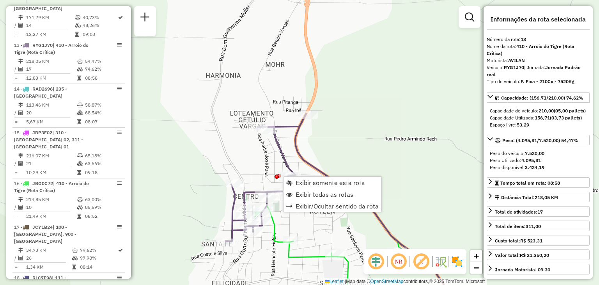
scroll to position [800, 0]
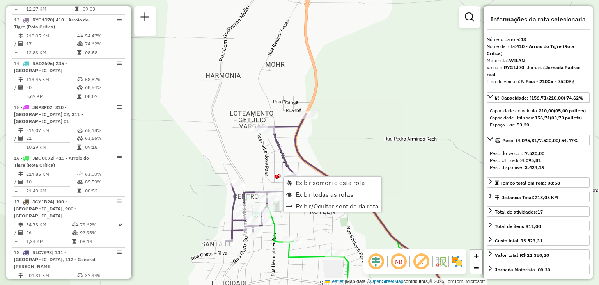
click at [370, 153] on div "Janela de atendimento Grade de atendimento Capacidade Transportadoras Veículos …" at bounding box center [299, 142] width 599 height 285
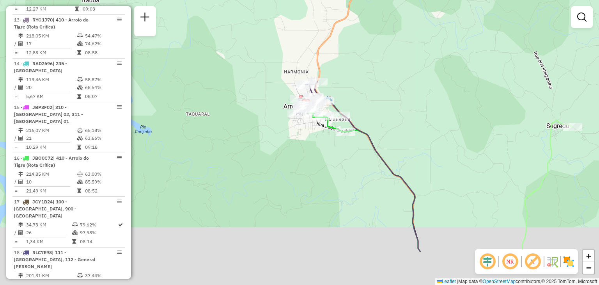
drag, startPoint x: 425, startPoint y: 191, endPoint x: 382, endPoint y: 122, distance: 80.4
click at [382, 124] on div "Janela de atendimento Grade de atendimento Capacidade Transportadoras Veículos …" at bounding box center [299, 142] width 599 height 285
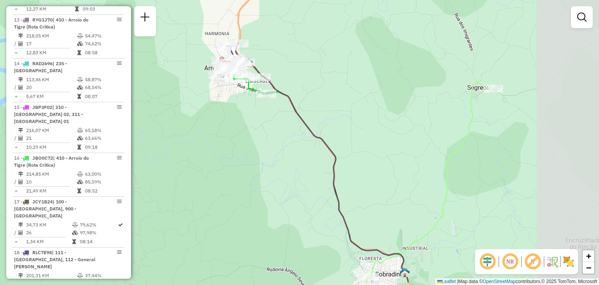
drag, startPoint x: 426, startPoint y: 156, endPoint x: 352, endPoint y: 125, distance: 79.7
click at [352, 125] on div "Janela de atendimento Grade de atendimento Capacidade Transportadoras Veículos …" at bounding box center [299, 142] width 599 height 285
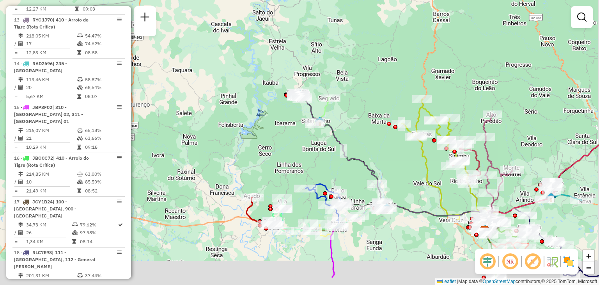
drag, startPoint x: 405, startPoint y: 170, endPoint x: 351, endPoint y: 126, distance: 69.6
click at [351, 126] on div "Janela de atendimento Grade de atendimento Capacidade Transportadoras Veículos …" at bounding box center [299, 142] width 599 height 285
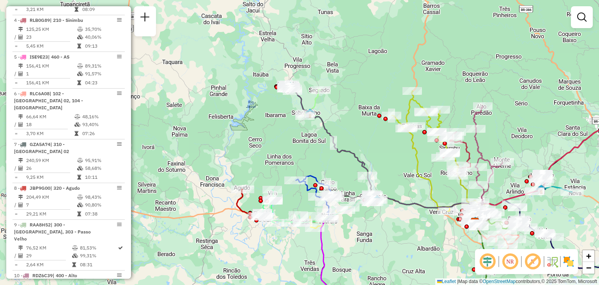
scroll to position [410, 0]
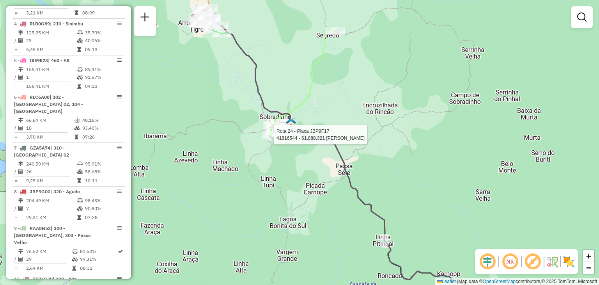
select select "**********"
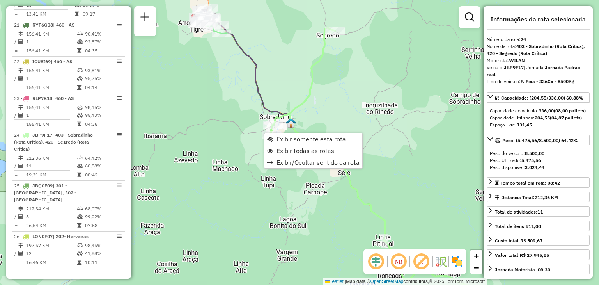
scroll to position [1272, 0]
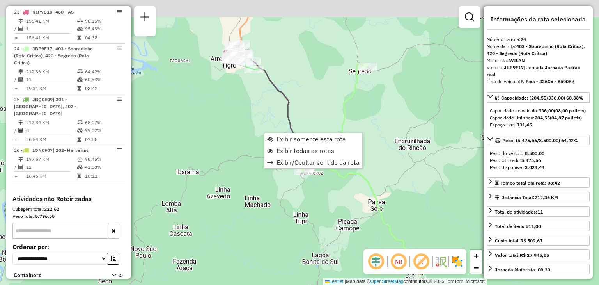
drag, startPoint x: 264, startPoint y: 49, endPoint x: 296, endPoint y: 85, distance: 48.9
click at [296, 85] on div "Janela de atendimento Grade de atendimento Capacidade Transportadoras Veículos …" at bounding box center [299, 142] width 599 height 285
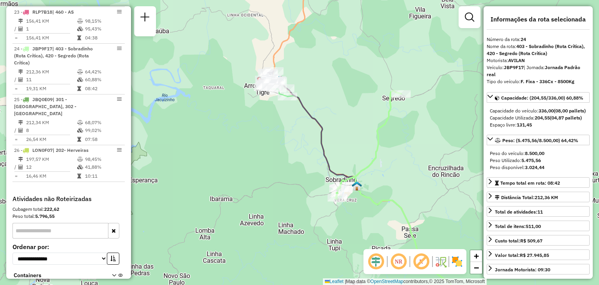
drag, startPoint x: 267, startPoint y: 50, endPoint x: 320, endPoint y: 88, distance: 65.4
click at [320, 88] on div "Janela de atendimento Grade de atendimento Capacidade Transportadoras Veículos …" at bounding box center [299, 142] width 599 height 285
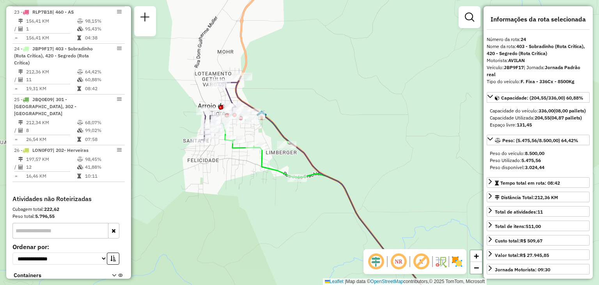
drag, startPoint x: 256, startPoint y: 84, endPoint x: 311, endPoint y: 101, distance: 58.3
click at [311, 101] on div "Janela de atendimento Grade de atendimento Capacidade Transportadoras Veículos …" at bounding box center [299, 142] width 599 height 285
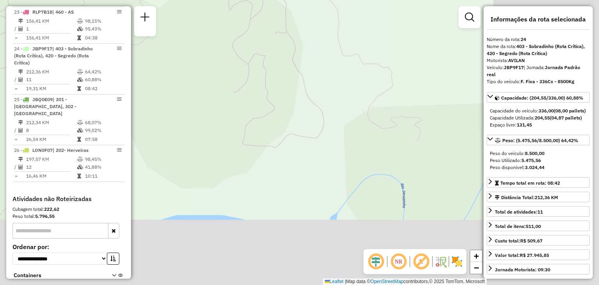
drag, startPoint x: 399, startPoint y: 159, endPoint x: 179, endPoint y: 73, distance: 236.3
click at [188, 72] on div "Janela de atendimento Grade de atendimento Capacidade Transportadoras Veículos …" at bounding box center [299, 142] width 599 height 285
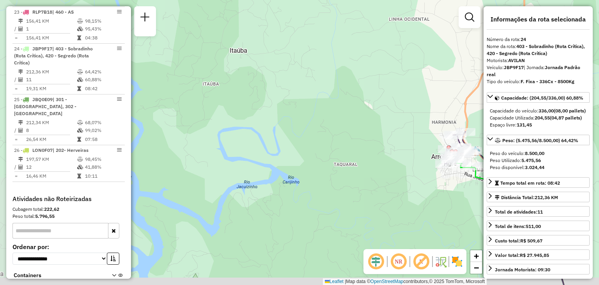
drag, startPoint x: 373, startPoint y: 165, endPoint x: 204, endPoint y: 82, distance: 187.8
click at [212, 83] on div "Janela de atendimento Grade de atendimento Capacidade Transportadoras Veículos …" at bounding box center [299, 142] width 599 height 285
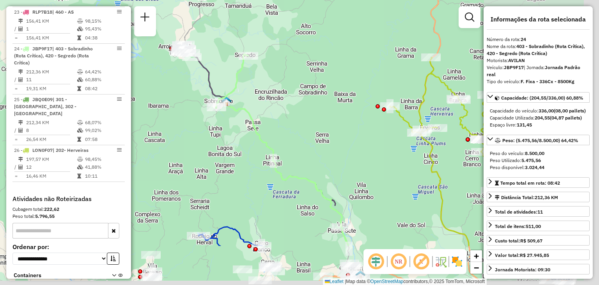
drag, startPoint x: 380, startPoint y: 164, endPoint x: 267, endPoint y: 119, distance: 122.0
click at [255, 95] on div "Janela de atendimento Grade de atendimento Capacidade Transportadoras Veículos …" at bounding box center [299, 142] width 599 height 285
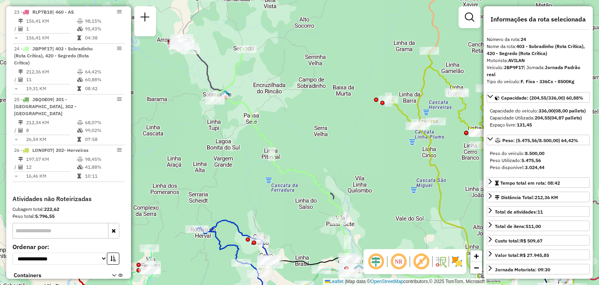
drag, startPoint x: 274, startPoint y: 195, endPoint x: 303, endPoint y: 74, distance: 124.5
click at [303, 75] on div "Janela de atendimento Grade de atendimento Capacidade Transportadoras Veículos …" at bounding box center [299, 142] width 599 height 285
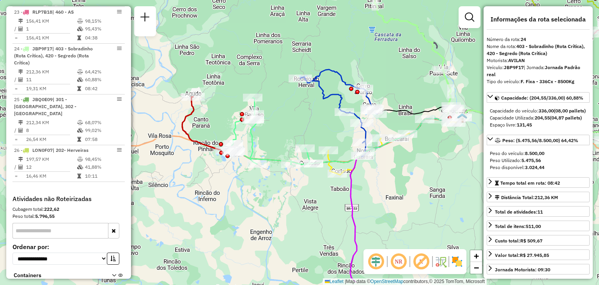
drag, startPoint x: 201, startPoint y: 164, endPoint x: 275, endPoint y: 133, distance: 80.5
click at [276, 131] on div "Janela de atendimento Grade de atendimento Capacidade Transportadoras Veículos …" at bounding box center [299, 142] width 599 height 285
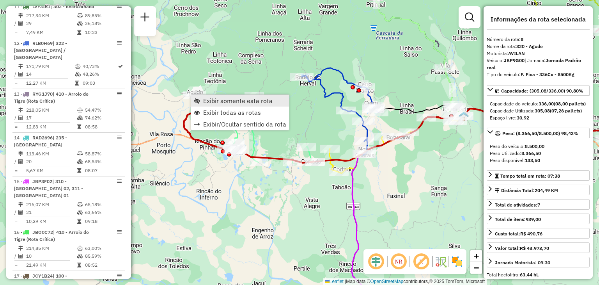
scroll to position [589, 0]
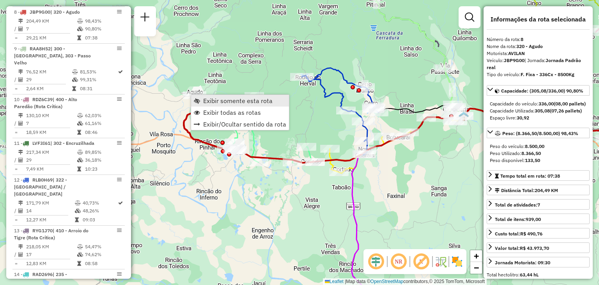
click at [211, 99] on span "Exibir somente esta rota" at bounding box center [237, 100] width 69 height 6
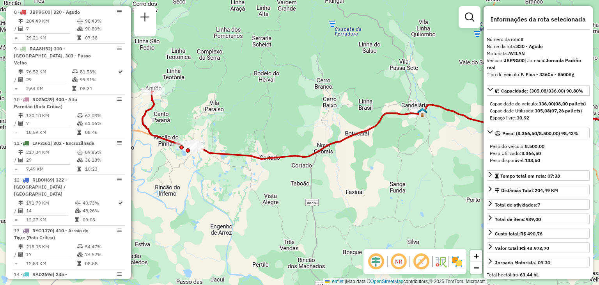
drag, startPoint x: 216, startPoint y: 138, endPoint x: 343, endPoint y: 113, distance: 129.9
click at [343, 113] on div "Janela de atendimento Grade de atendimento Capacidade Transportadoras Veículos …" at bounding box center [299, 142] width 599 height 285
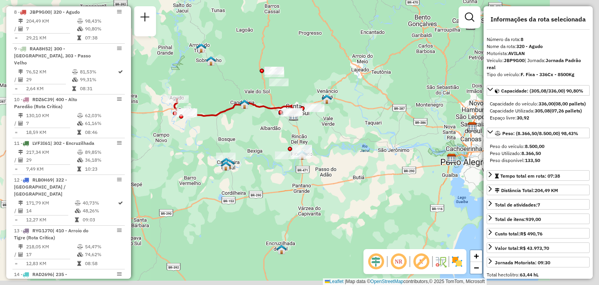
drag, startPoint x: 306, startPoint y: 143, endPoint x: 262, endPoint y: 112, distance: 53.9
click at [262, 112] on div "Janela de atendimento Grade de atendimento Capacidade Transportadoras Veículos …" at bounding box center [299, 142] width 599 height 285
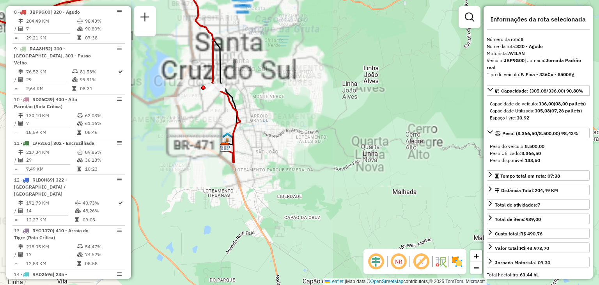
drag, startPoint x: 225, startPoint y: 90, endPoint x: 297, endPoint y: 80, distance: 72.8
click at [297, 79] on div "Janela de atendimento Grade de atendimento Capacidade Transportadoras Veículos …" at bounding box center [299, 142] width 599 height 285
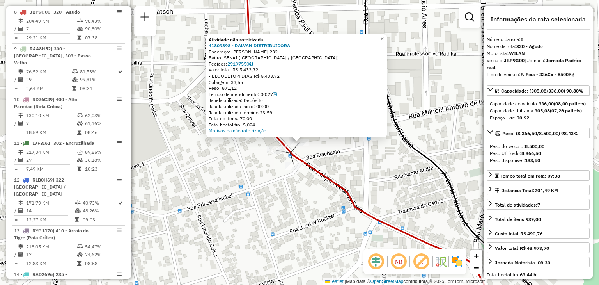
click at [338, 150] on div "Atividade não roteirizada 41809898 - DALVAN DISTRIBUIDORA Endereço: FELIPE [STR…" at bounding box center [299, 142] width 599 height 285
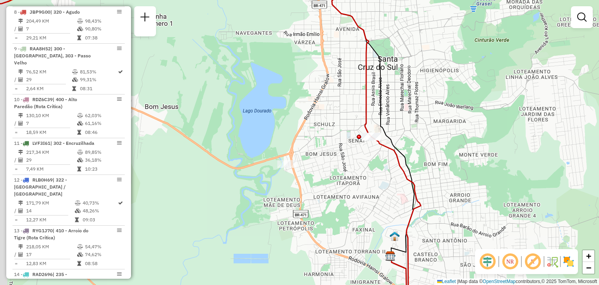
drag, startPoint x: 288, startPoint y: 177, endPoint x: 337, endPoint y: 157, distance: 52.6
click at [337, 157] on div "Janela de atendimento Grade de atendimento Capacidade Transportadoras Veículos …" at bounding box center [299, 142] width 599 height 285
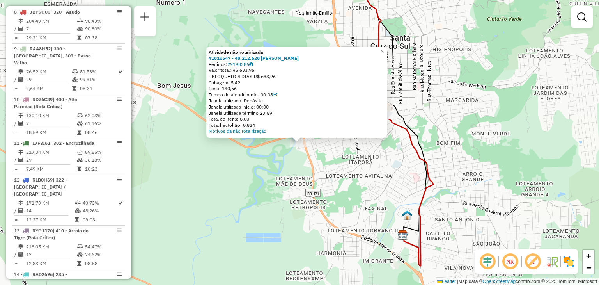
click at [348, 170] on div "Atividade não roteirizada 41815547 - 48.212.628 [PERSON_NAME] Pedidos: 29198286…" at bounding box center [299, 142] width 599 height 285
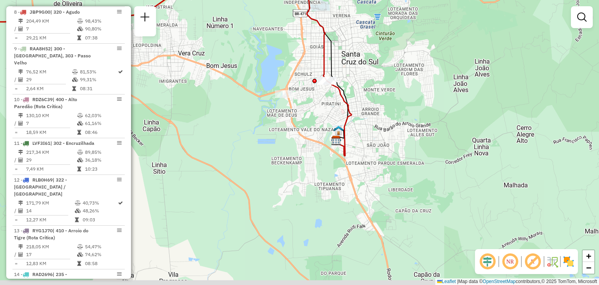
drag, startPoint x: 365, startPoint y: 191, endPoint x: 322, endPoint y: 128, distance: 76.3
click at [322, 128] on div "Janela de atendimento Grade de atendimento Capacidade Transportadoras Veículos …" at bounding box center [299, 142] width 599 height 285
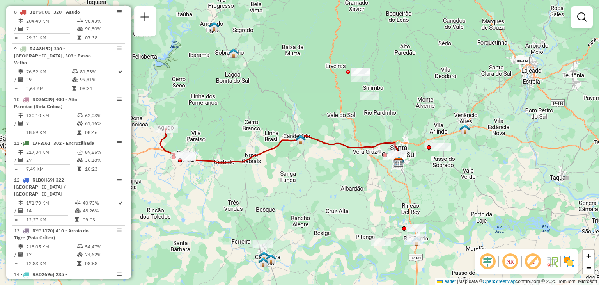
drag, startPoint x: 285, startPoint y: 113, endPoint x: 331, endPoint y: 159, distance: 64.8
click at [331, 159] on div "Janela de atendimento Grade de atendimento Capacidade Transportadoras Veículos …" at bounding box center [299, 142] width 599 height 285
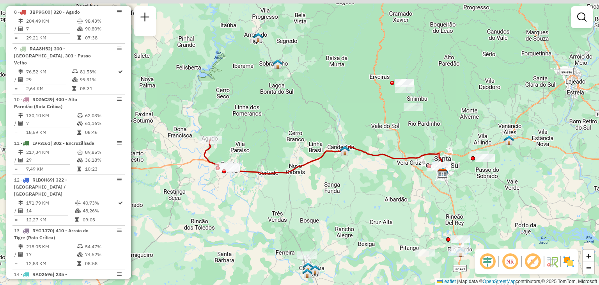
drag, startPoint x: 246, startPoint y: 166, endPoint x: 319, endPoint y: 181, distance: 74.1
click at [319, 181] on div "Janela de atendimento Grade de atendimento Capacidade Transportadoras Veículos …" at bounding box center [299, 142] width 599 height 285
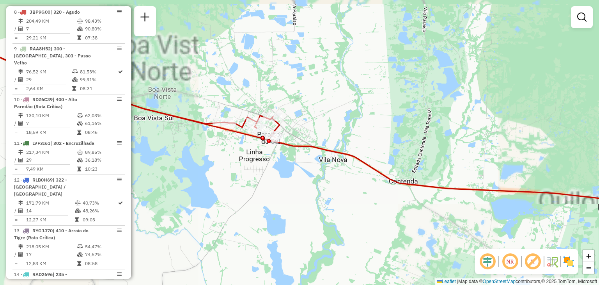
drag, startPoint x: 254, startPoint y: 106, endPoint x: 253, endPoint y: 140, distance: 33.9
click at [253, 140] on icon at bounding box center [299, 119] width 719 height 165
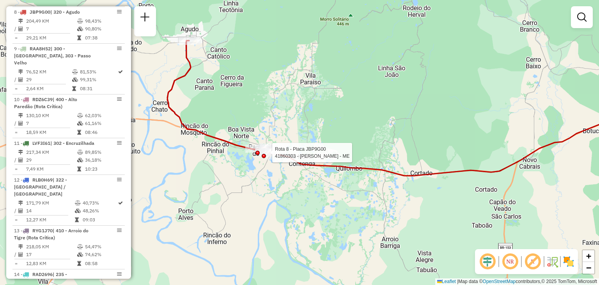
select select "**********"
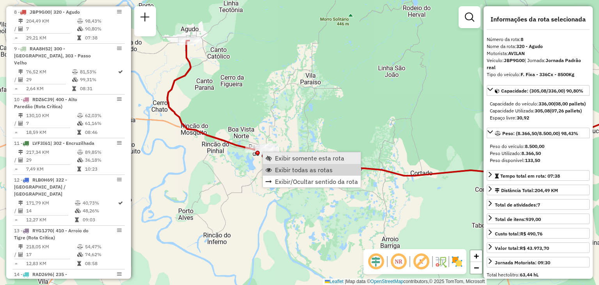
drag, startPoint x: 294, startPoint y: 169, endPoint x: 338, endPoint y: 152, distance: 47.1
click at [294, 170] on span "Exibir todas as rotas" at bounding box center [304, 169] width 58 height 6
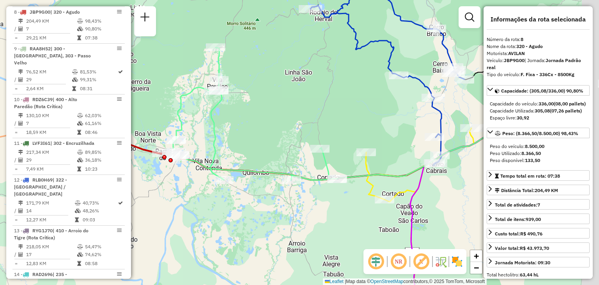
drag, startPoint x: 395, startPoint y: 138, endPoint x: 254, endPoint y: 142, distance: 141.2
click at [253, 140] on div "Janela de atendimento Grade de atendimento Capacidade Transportadoras Veículos …" at bounding box center [299, 142] width 599 height 285
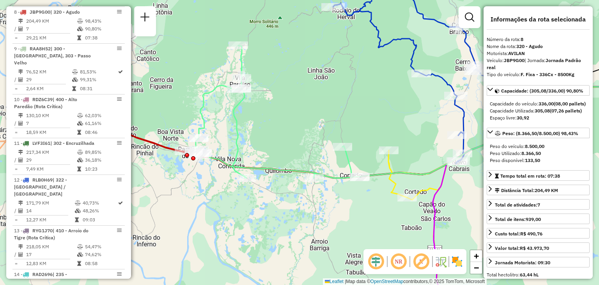
drag, startPoint x: 243, startPoint y: 122, endPoint x: 291, endPoint y: 119, distance: 48.1
click at [291, 119] on div "Janela de atendimento Grade de atendimento Capacidade Transportadoras Veículos …" at bounding box center [299, 142] width 599 height 285
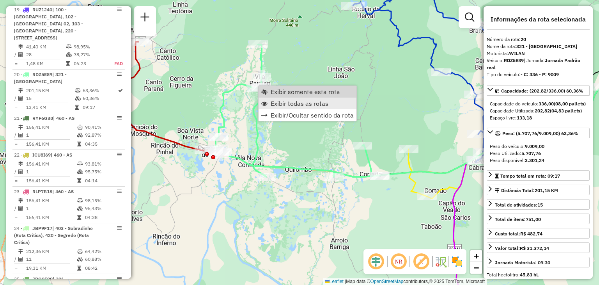
scroll to position [1120, 0]
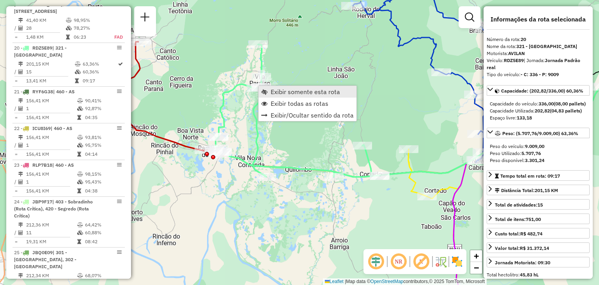
click at [285, 92] on span "Exibir somente esta rota" at bounding box center [305, 91] width 69 height 6
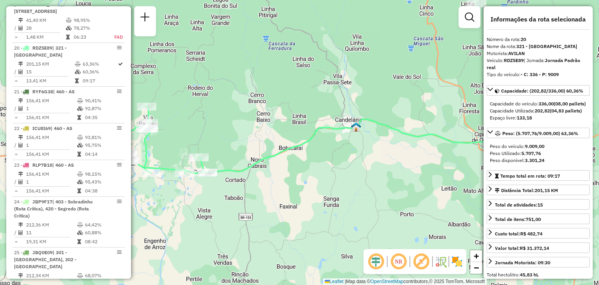
drag, startPoint x: 225, startPoint y: 141, endPoint x: 351, endPoint y: 120, distance: 128.1
click at [351, 120] on div "Janela de atendimento Grade de atendimento Capacidade Transportadoras Veículos …" at bounding box center [299, 142] width 599 height 285
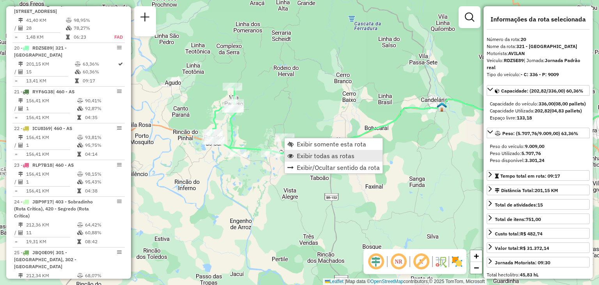
click at [311, 156] on span "Exibir todas as rotas" at bounding box center [326, 155] width 58 height 6
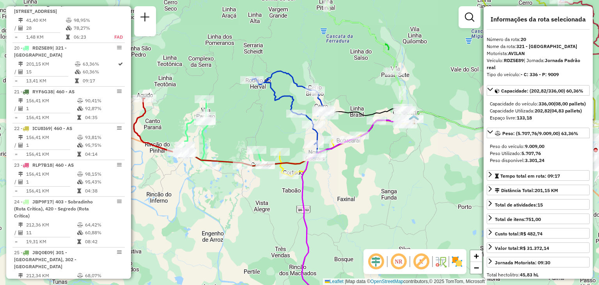
drag, startPoint x: 360, startPoint y: 158, endPoint x: 320, endPoint y: 171, distance: 42.4
click at [320, 171] on div "Janela de atendimento Grade de atendimento Capacidade Transportadoras Veículos …" at bounding box center [299, 142] width 599 height 285
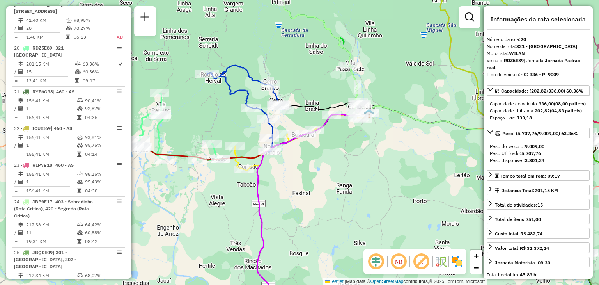
drag, startPoint x: 376, startPoint y: 163, endPoint x: 272, endPoint y: 143, distance: 105.7
click at [272, 143] on div "Janela de atendimento Grade de atendimento Capacidade Transportadoras Veículos …" at bounding box center [299, 142] width 599 height 285
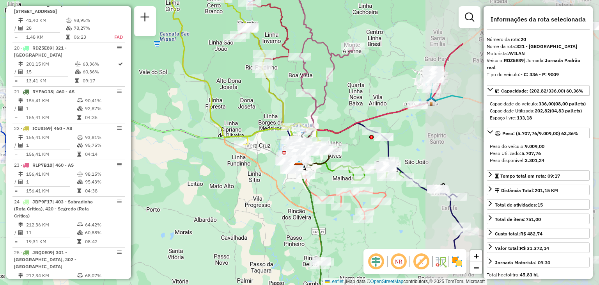
drag, startPoint x: 348, startPoint y: 150, endPoint x: 153, endPoint y: 172, distance: 196.6
click at [153, 172] on div "Janela de atendimento Grade de atendimento Capacidade Transportadoras Veículos …" at bounding box center [299, 142] width 599 height 285
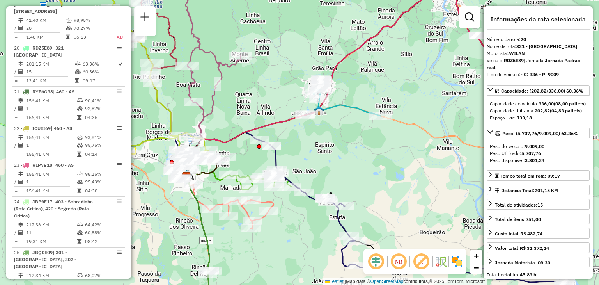
drag, startPoint x: 286, startPoint y: 172, endPoint x: 349, endPoint y: 89, distance: 103.7
click at [349, 89] on div "Janela de atendimento Grade de atendimento Capacidade Transportadoras Veículos …" at bounding box center [299, 142] width 599 height 285
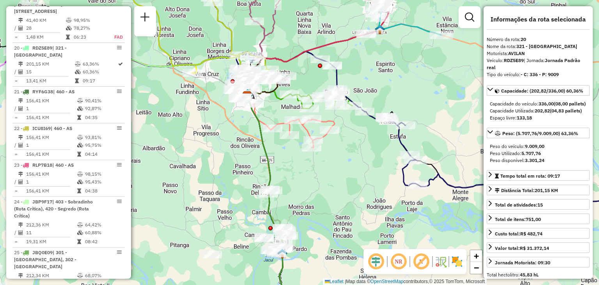
drag, startPoint x: 282, startPoint y: 235, endPoint x: 344, endPoint y: 148, distance: 106.5
click at [344, 149] on div "Janela de atendimento Grade de atendimento Capacidade Transportadoras Veículos …" at bounding box center [299, 142] width 599 height 285
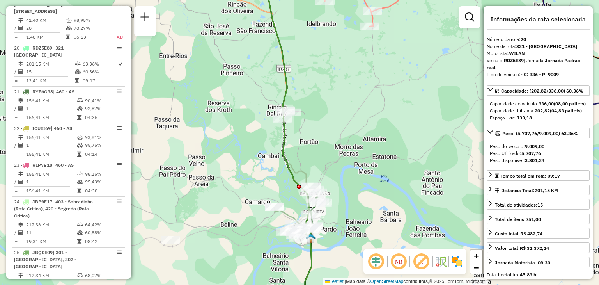
drag, startPoint x: 321, startPoint y: 76, endPoint x: 334, endPoint y: 150, distance: 75.3
click at [334, 150] on div "Janela de atendimento Grade de atendimento Capacidade Transportadoras Veículos …" at bounding box center [299, 142] width 599 height 285
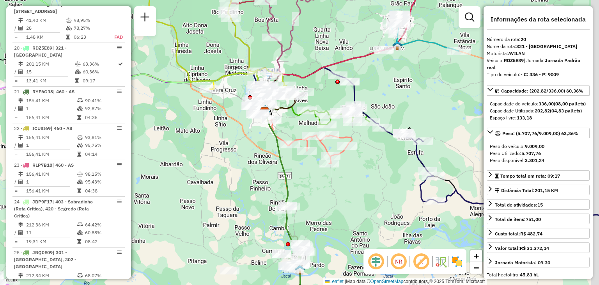
drag, startPoint x: 391, startPoint y: 124, endPoint x: 326, endPoint y: 173, distance: 80.8
click at [328, 172] on div "Janela de atendimento Grade de atendimento Capacidade Transportadoras Veículos …" at bounding box center [299, 142] width 599 height 285
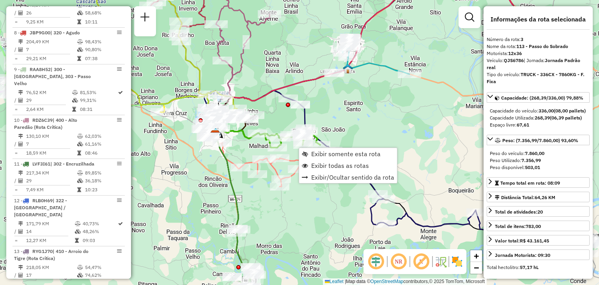
scroll to position [385, 0]
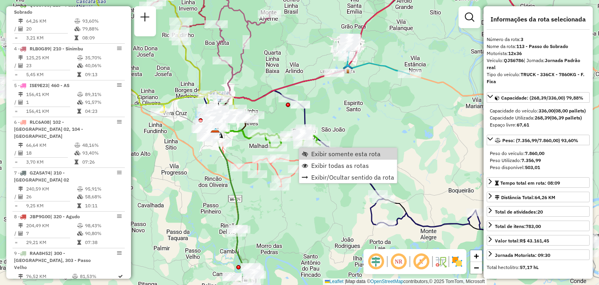
click at [351, 134] on div "Janela de atendimento Grade de atendimento Capacidade Transportadoras Veículos …" at bounding box center [299, 142] width 599 height 285
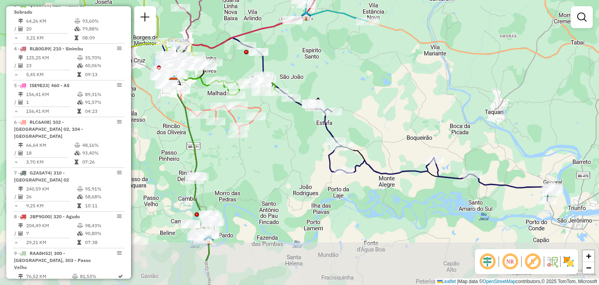
drag, startPoint x: 395, startPoint y: 156, endPoint x: 352, endPoint y: 103, distance: 67.7
click at [352, 103] on div "Janela de atendimento Grade de atendimento Capacidade Transportadoras Veículos …" at bounding box center [299, 142] width 599 height 285
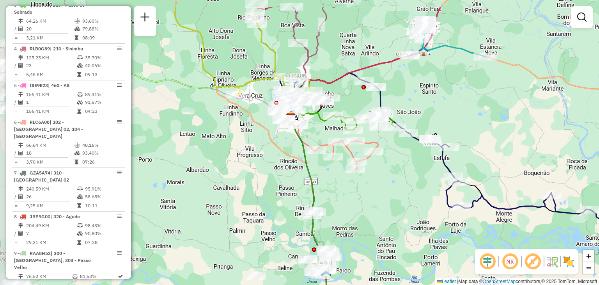
drag, startPoint x: 295, startPoint y: 80, endPoint x: 413, endPoint y: 116, distance: 123.8
click at [413, 116] on div "Janela de atendimento Grade de atendimento Capacidade Transportadoras Veículos …" at bounding box center [299, 142] width 599 height 285
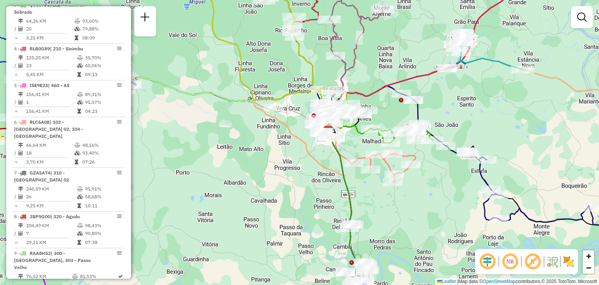
drag, startPoint x: 354, startPoint y: 89, endPoint x: 411, endPoint y: 109, distance: 60.3
click at [411, 109] on div "Janela de atendimento Grade de atendimento Capacidade Transportadoras Veículos …" at bounding box center [299, 142] width 599 height 285
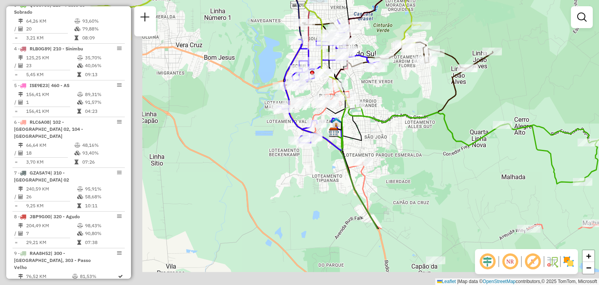
drag, startPoint x: 273, startPoint y: 169, endPoint x: 455, endPoint y: 58, distance: 213.5
click at [455, 57] on div "Janela de atendimento Grade de atendimento Capacidade Transportadoras Veículos …" at bounding box center [299, 142] width 599 height 285
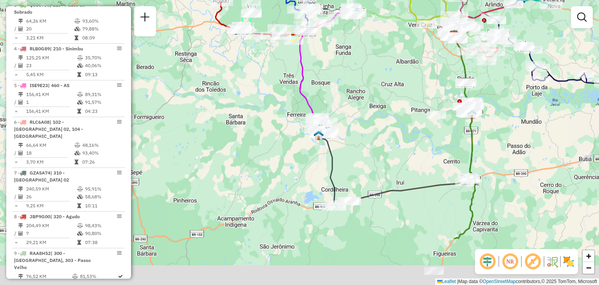
drag, startPoint x: 279, startPoint y: 203, endPoint x: 347, endPoint y: 121, distance: 106.6
click at [347, 121] on div "Janela de atendimento Grade de atendimento Capacidade Transportadoras Veículos …" at bounding box center [299, 142] width 599 height 285
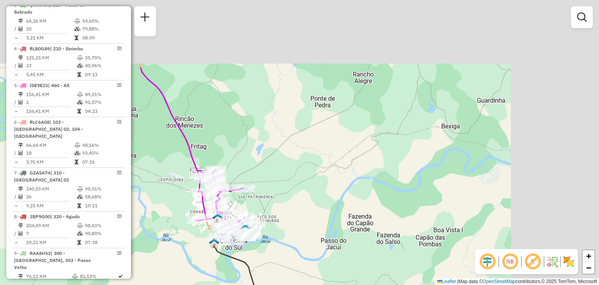
drag, startPoint x: 416, startPoint y: 77, endPoint x: 307, endPoint y: 177, distance: 147.3
click at [307, 177] on div "Janela de atendimento Grade de atendimento Capacidade Transportadoras Veículos …" at bounding box center [299, 142] width 599 height 285
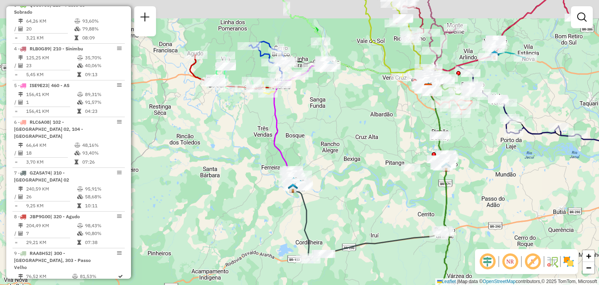
drag, startPoint x: 399, startPoint y: 112, endPoint x: 391, endPoint y: 132, distance: 22.0
click at [391, 132] on div "Janela de atendimento Grade de atendimento Capacidade Transportadoras Veículos …" at bounding box center [299, 142] width 599 height 285
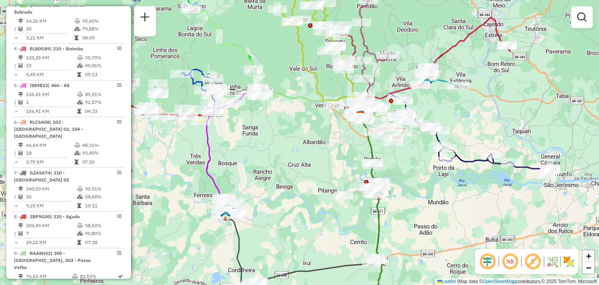
drag, startPoint x: 403, startPoint y: 120, endPoint x: 338, endPoint y: 144, distance: 69.2
click at [338, 144] on div "Janela de atendimento Grade de atendimento Capacidade Transportadoras Veículos …" at bounding box center [299, 142] width 599 height 285
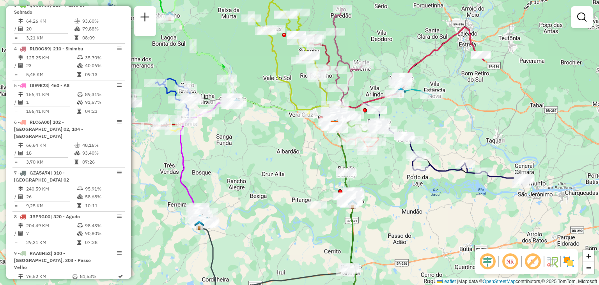
drag, startPoint x: 419, startPoint y: 168, endPoint x: 388, endPoint y: 161, distance: 31.9
click at [388, 166] on div "Janela de atendimento Grade de atendimento Capacidade Transportadoras Veículos …" at bounding box center [299, 142] width 599 height 285
